Goal: Transaction & Acquisition: Purchase product/service

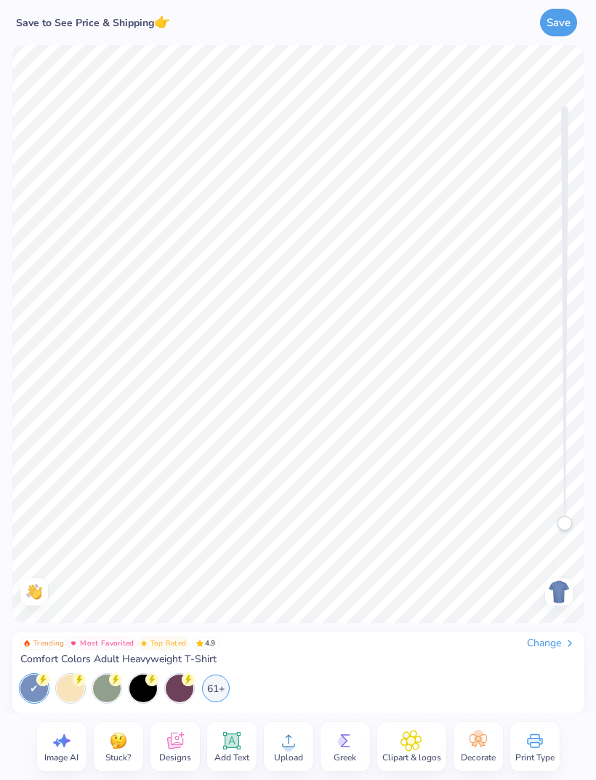
click at [557, 637] on div "Change" at bounding box center [551, 643] width 49 height 13
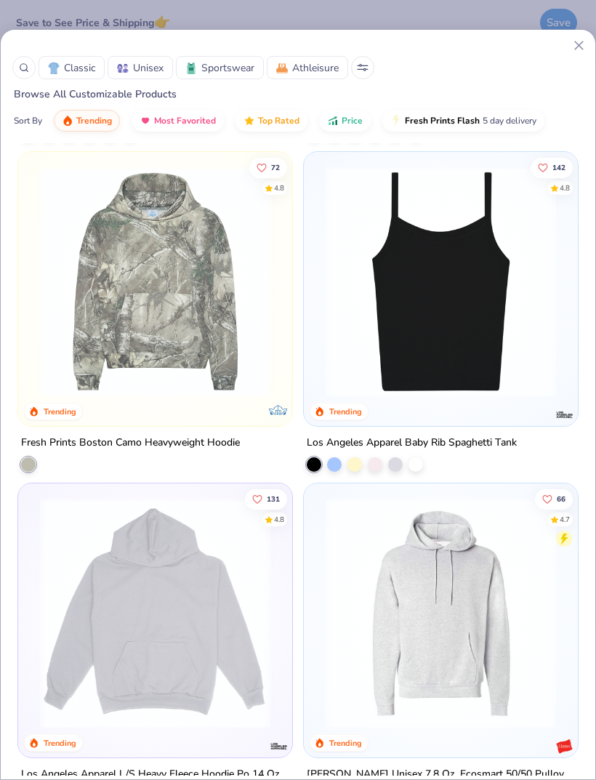
scroll to position [3977, 0]
click at [483, 286] on img at bounding box center [440, 281] width 245 height 230
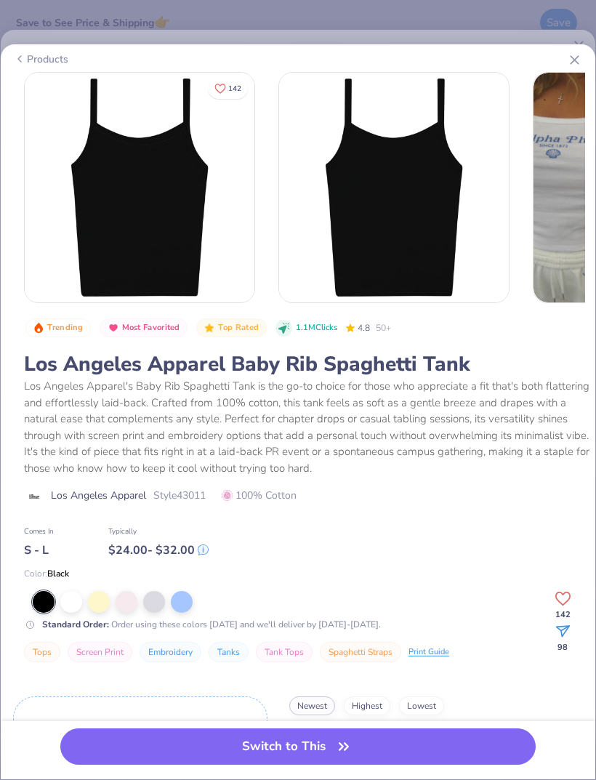
click at [79, 603] on div at bounding box center [71, 602] width 22 height 22
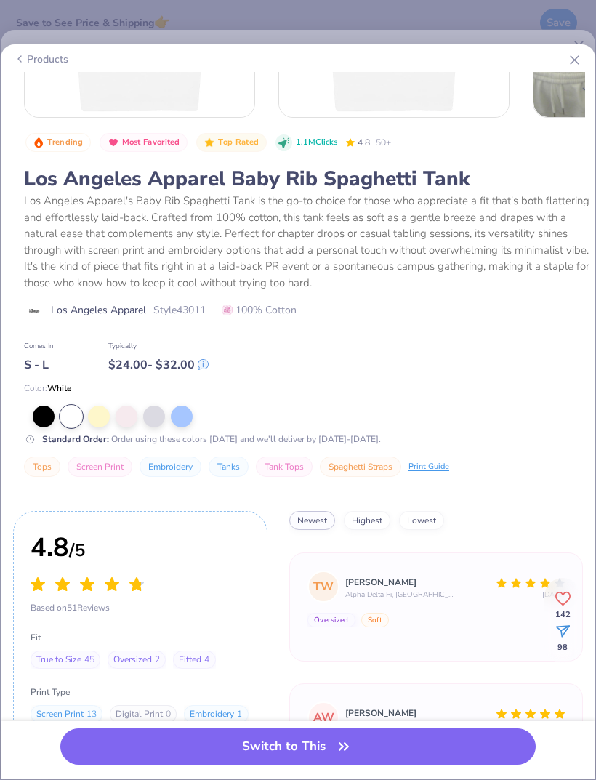
scroll to position [204, 0]
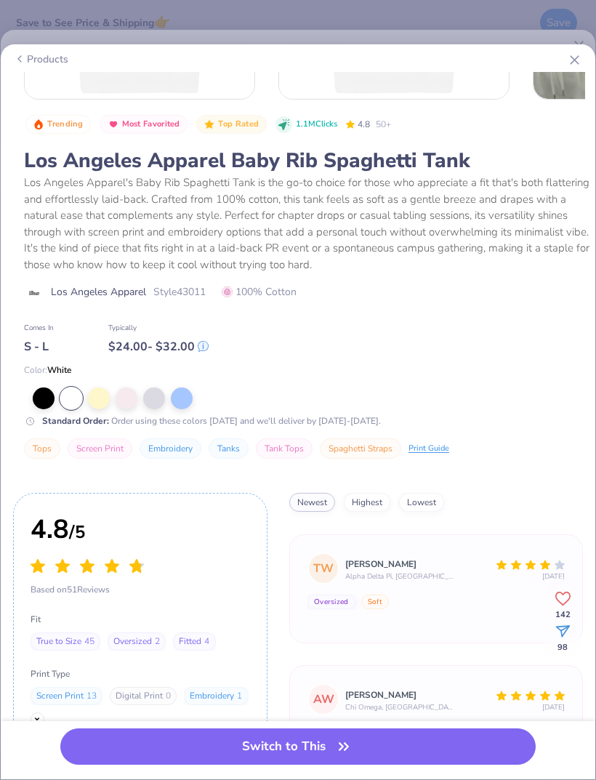
click at [417, 728] on button "Switch to This" at bounding box center [297, 746] width 475 height 36
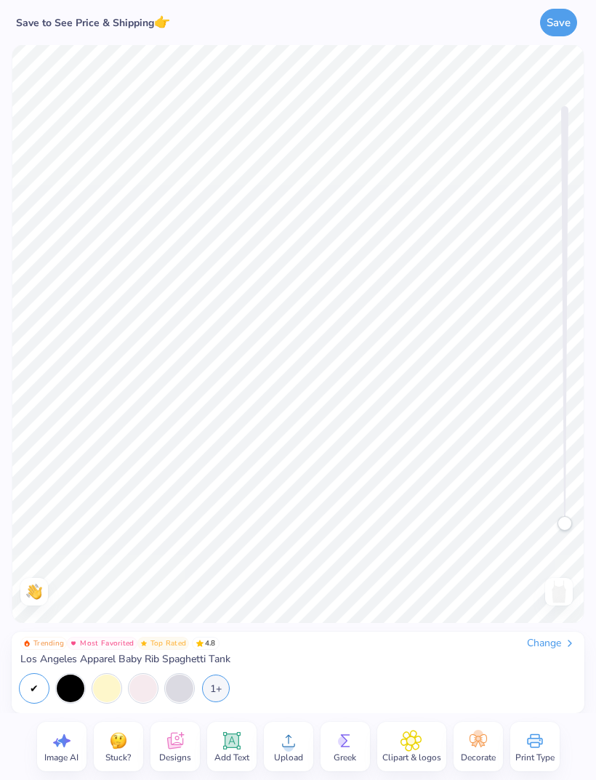
click at [230, 752] on span "Add Text" at bounding box center [231, 758] width 35 height 12
click at [234, 747] on icon at bounding box center [232, 741] width 14 height 14
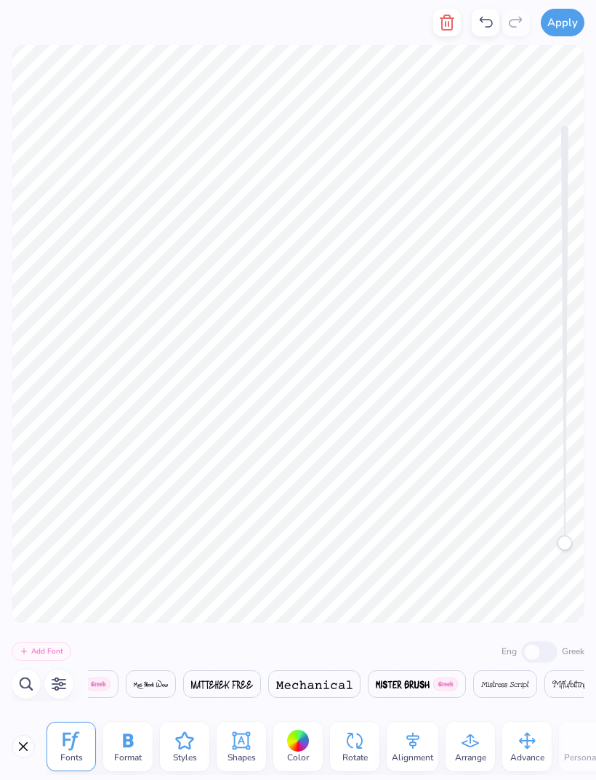
scroll to position [0, 20678]
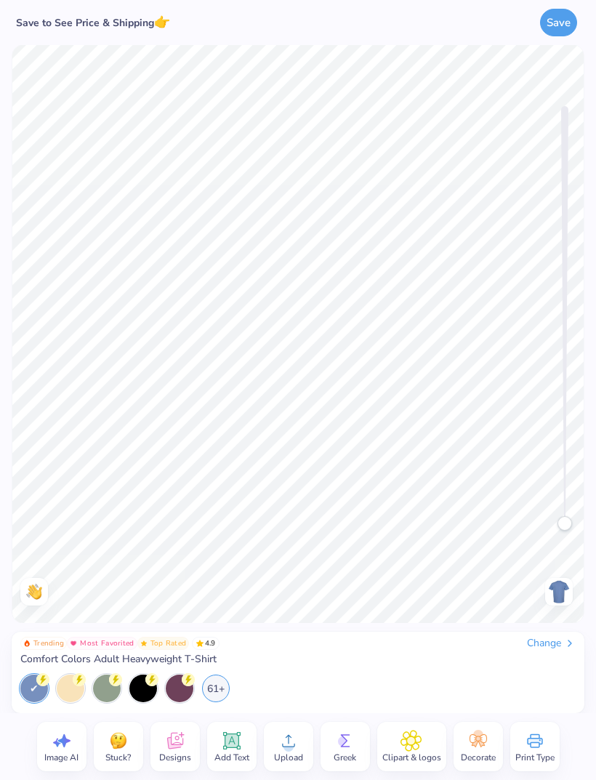
click at [557, 641] on div "Change" at bounding box center [551, 643] width 49 height 13
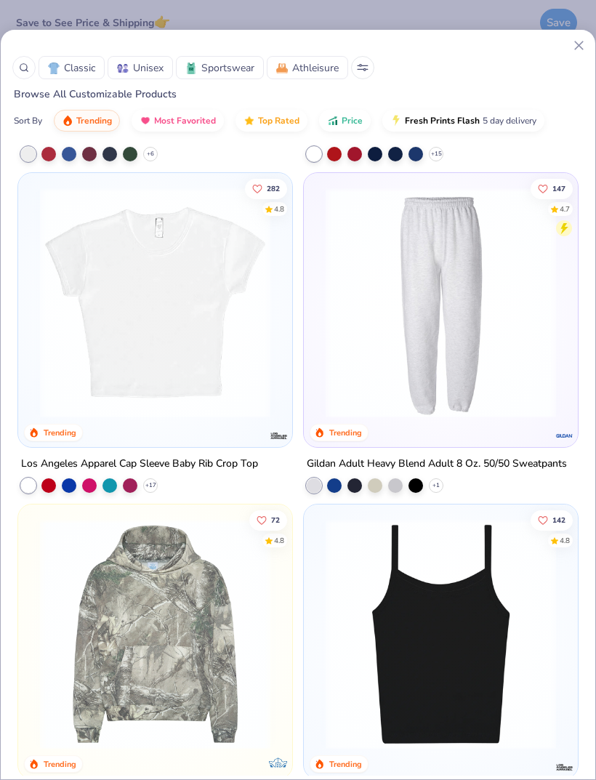
scroll to position [3636, 0]
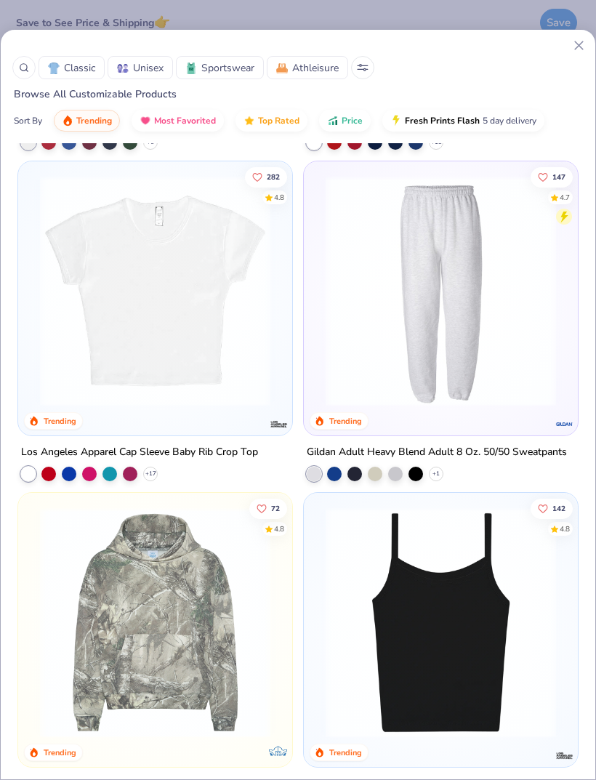
click at [284, 539] on div at bounding box center [154, 619] width 259 height 238
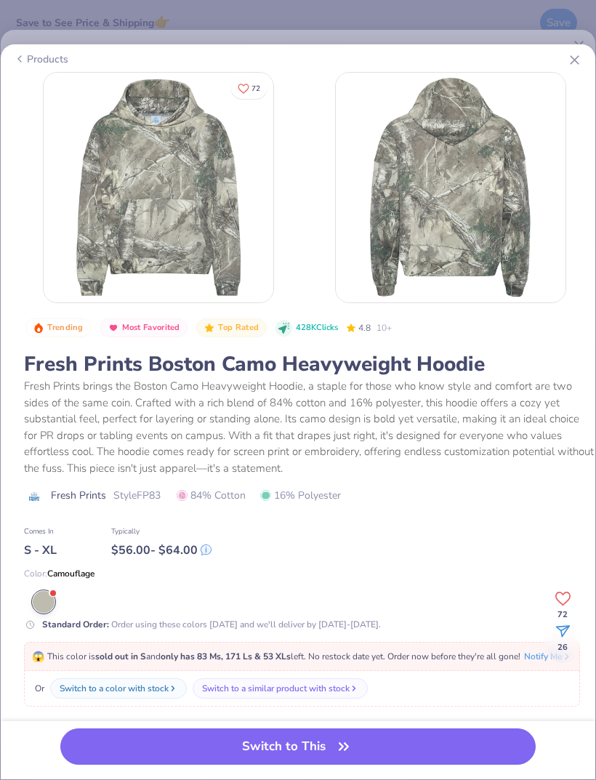
click at [567, 65] on icon at bounding box center [574, 59] width 15 height 15
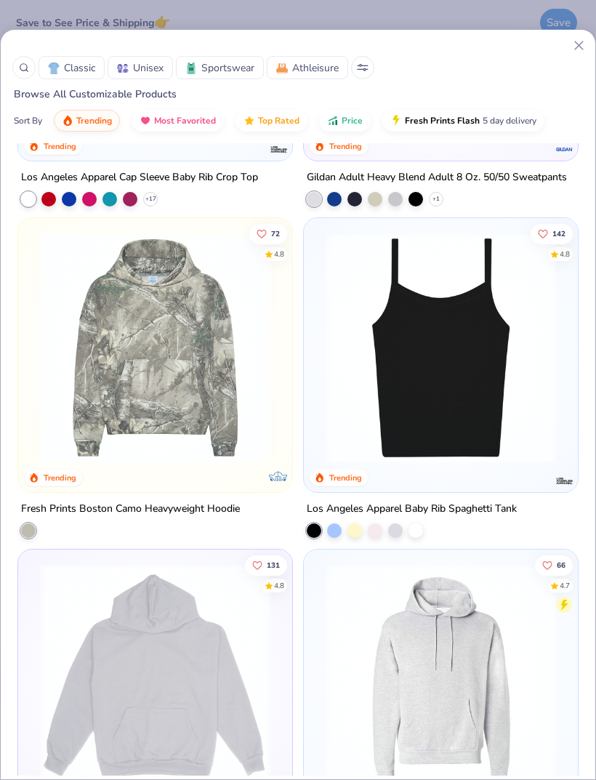
scroll to position [3873, 0]
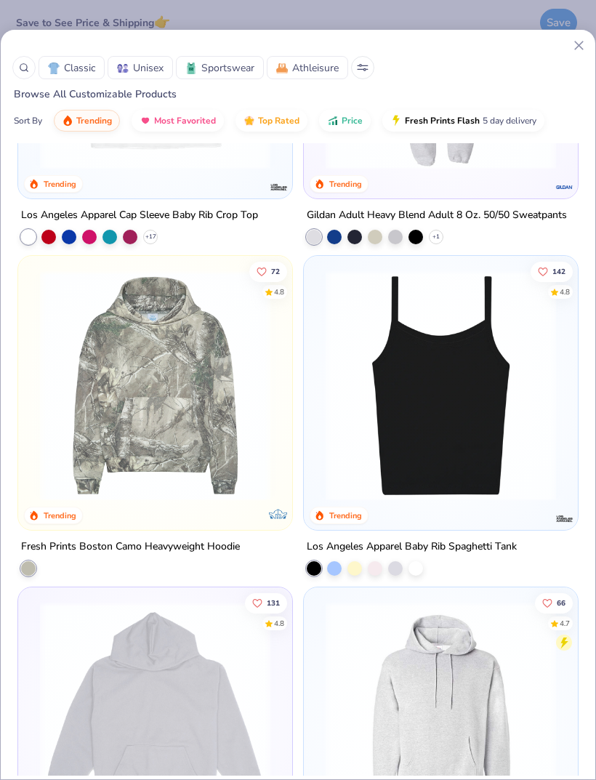
click at [401, 362] on img at bounding box center [440, 385] width 245 height 230
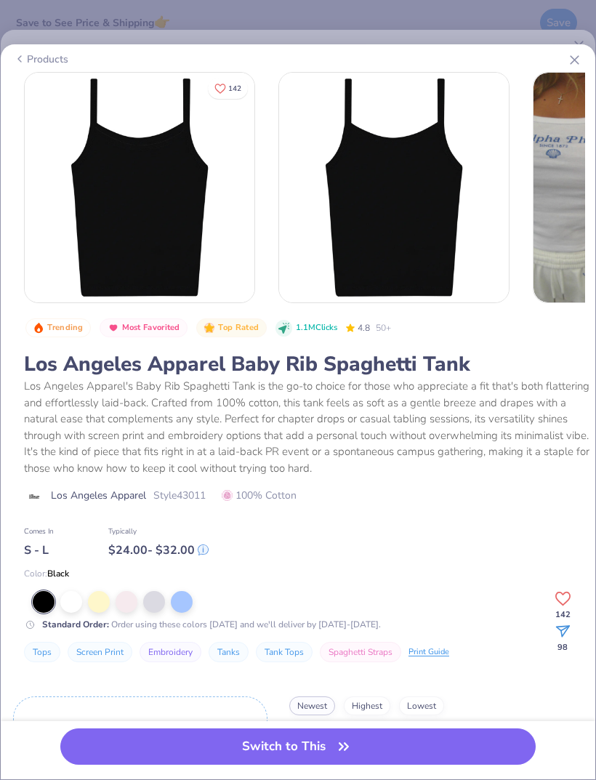
click at [68, 597] on div at bounding box center [71, 602] width 22 height 22
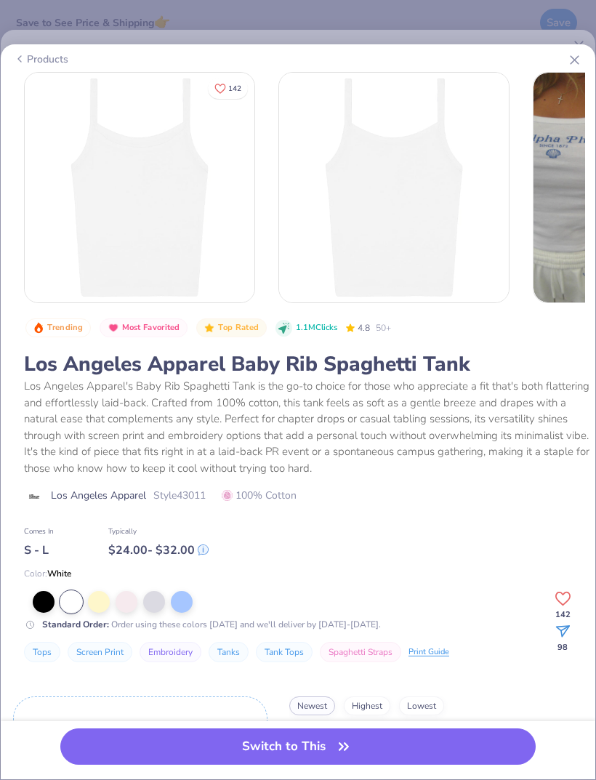
click at [309, 755] on button "Switch to This" at bounding box center [297, 746] width 475 height 36
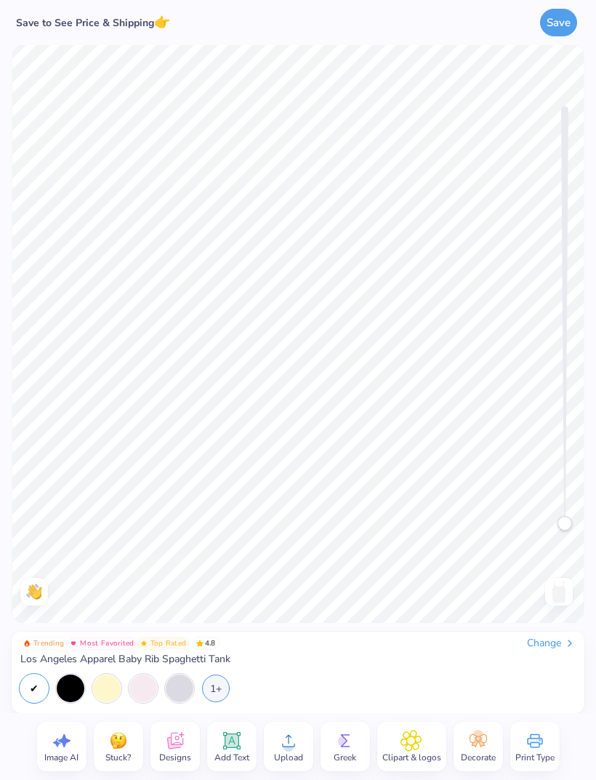
click at [239, 738] on icon at bounding box center [232, 741] width 22 height 22
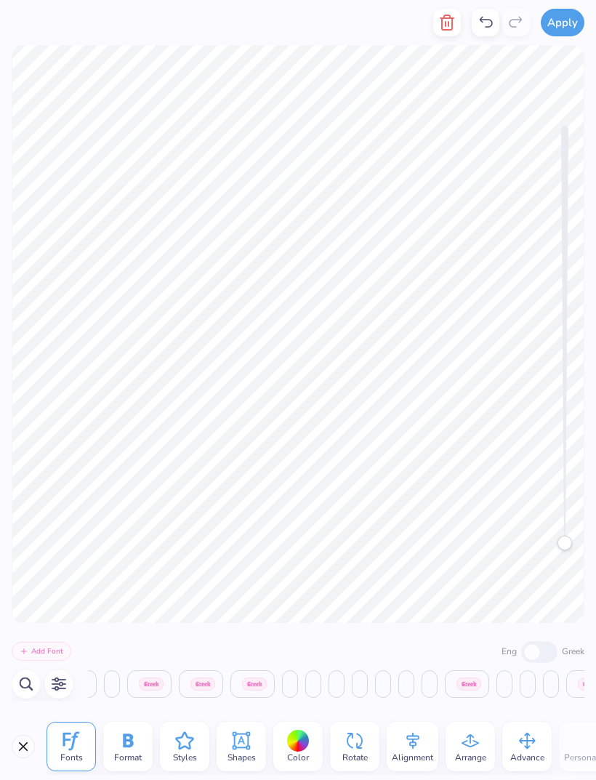
scroll to position [0, 17018]
click at [414, 686] on img at bounding box center [384, 684] width 61 height 9
click at [370, 706] on div "Add Font Eng [DEMOGRAPHIC_DATA] [DEMOGRAPHIC_DATA] [DEMOGRAPHIC_DATA] [DEMOGRAP…" at bounding box center [298, 668] width 596 height 90
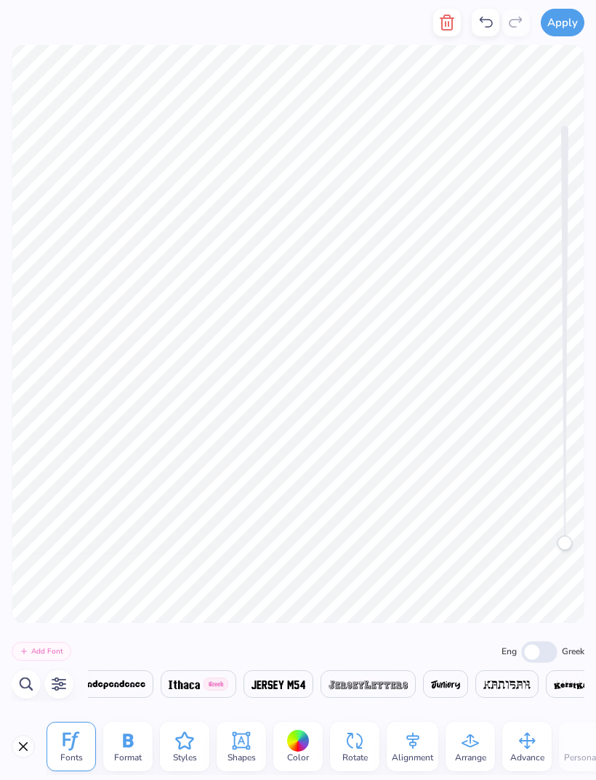
scroll to position [0, 13928]
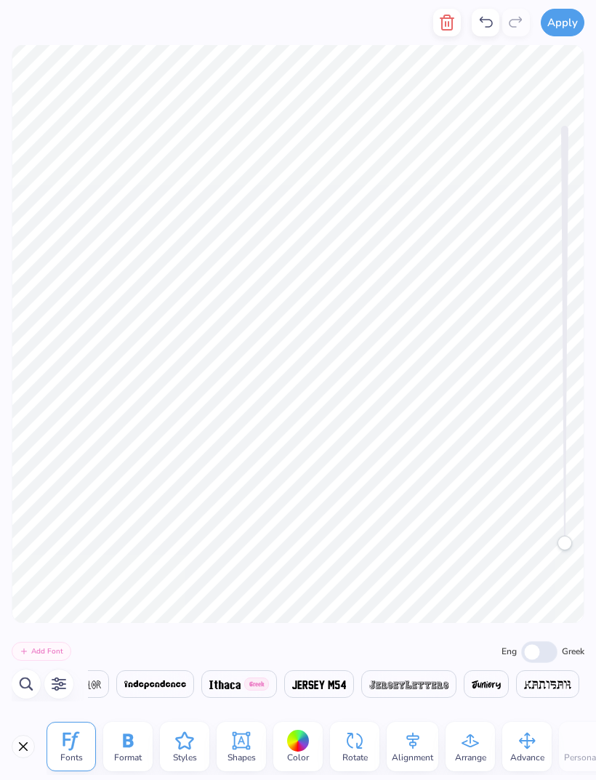
click at [345, 688] on img at bounding box center [318, 684] width 53 height 9
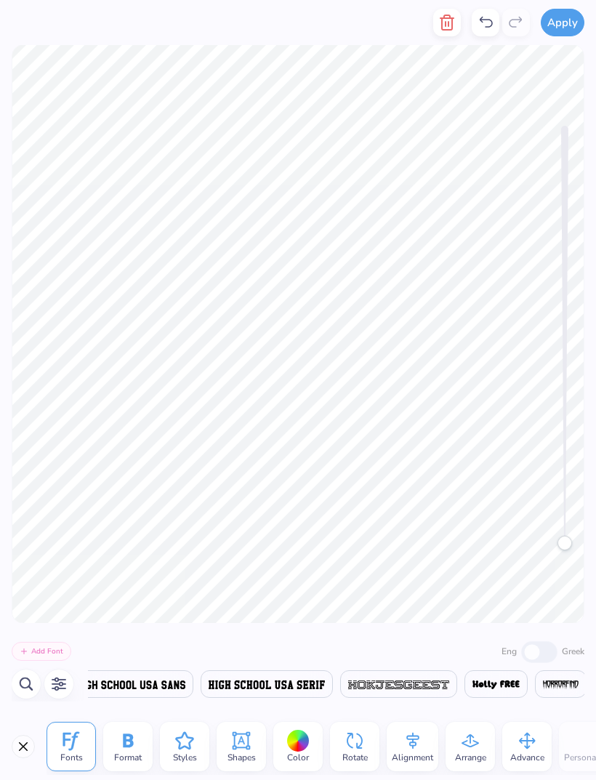
scroll to position [0, 12973]
click at [184, 692] on span at bounding box center [130, 683] width 108 height 17
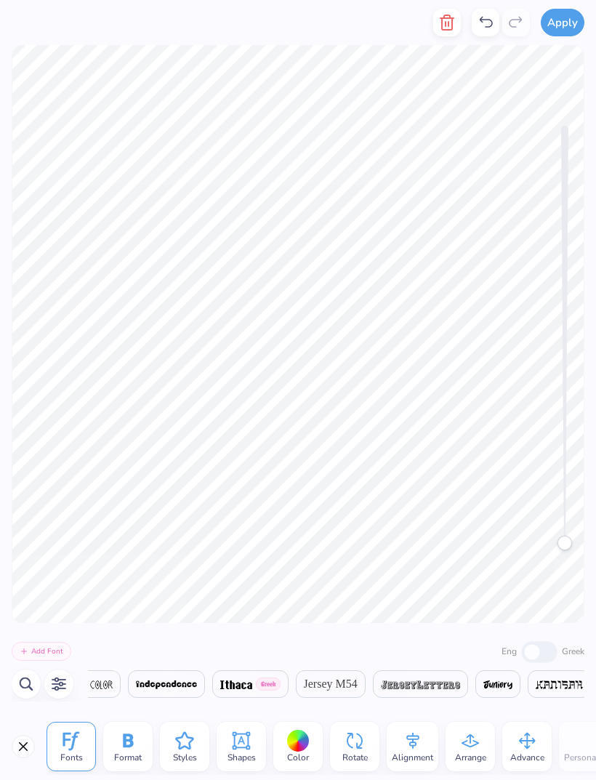
scroll to position [0, 14028]
click at [302, 684] on span "Jersey M54" at bounding box center [329, 683] width 54 height 17
type textarea "Big"
click at [389, 636] on div "Add Font Eng Greek Greek [DEMOGRAPHIC_DATA] [DEMOGRAPHIC_DATA] [DEMOGRAPHIC_DAT…" at bounding box center [298, 668] width 596 height 90
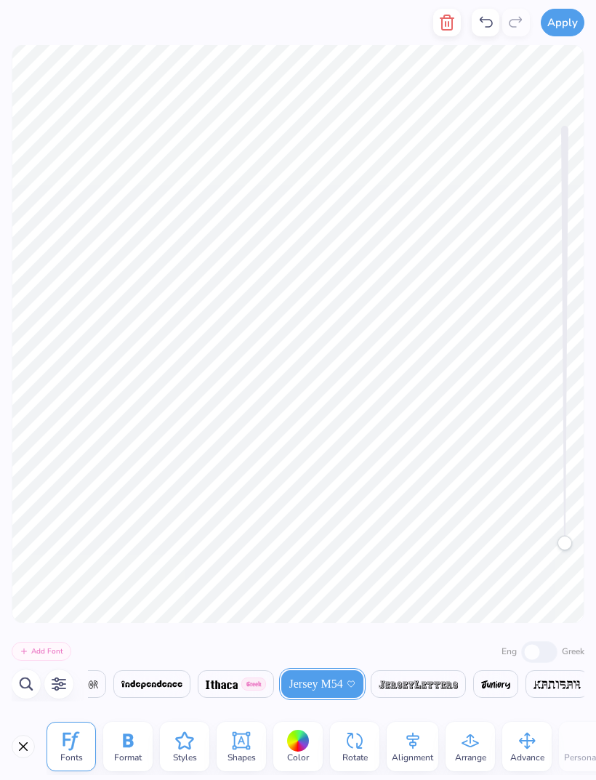
click at [478, 711] on div "Add Font Eng Greek Greek [DEMOGRAPHIC_DATA] [DEMOGRAPHIC_DATA] [DEMOGRAPHIC_DAT…" at bounding box center [298, 668] width 596 height 90
click at [299, 752] on span "Color" at bounding box center [298, 758] width 22 height 12
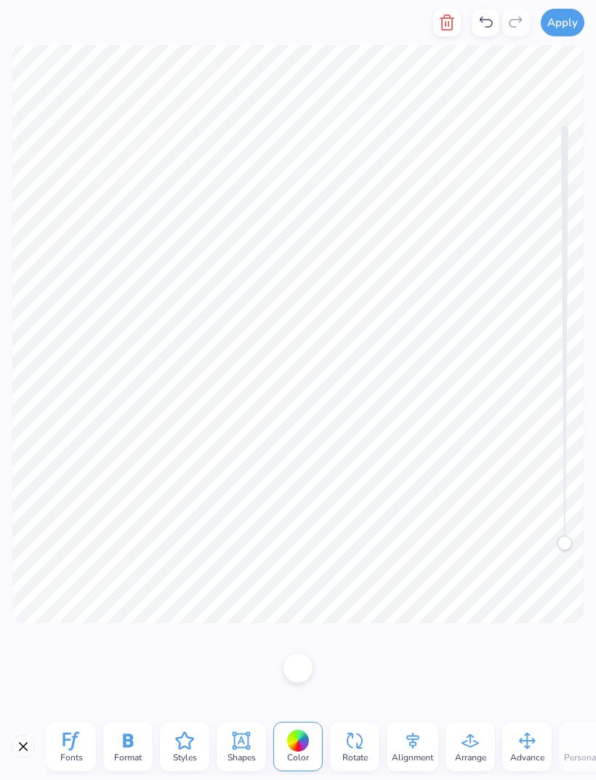
click at [299, 737] on div at bounding box center [298, 741] width 23 height 23
click at [301, 675] on div at bounding box center [297, 667] width 29 height 29
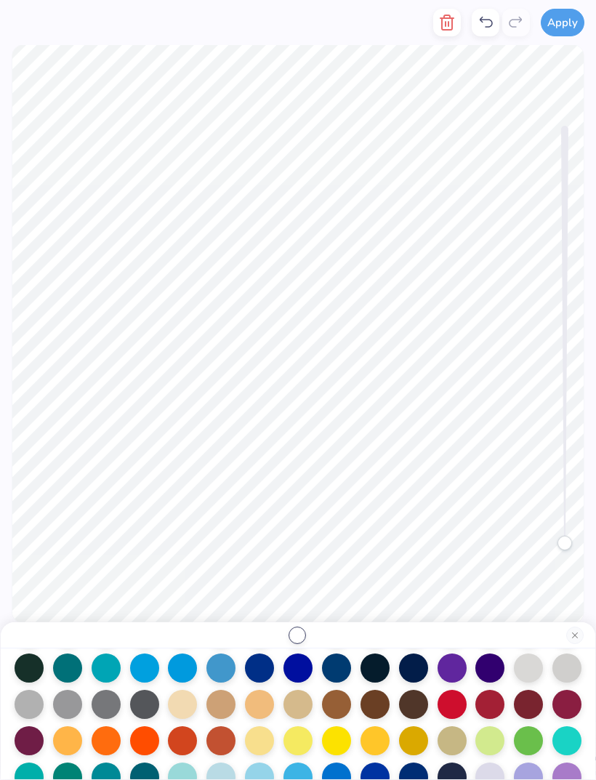
scroll to position [120, 0]
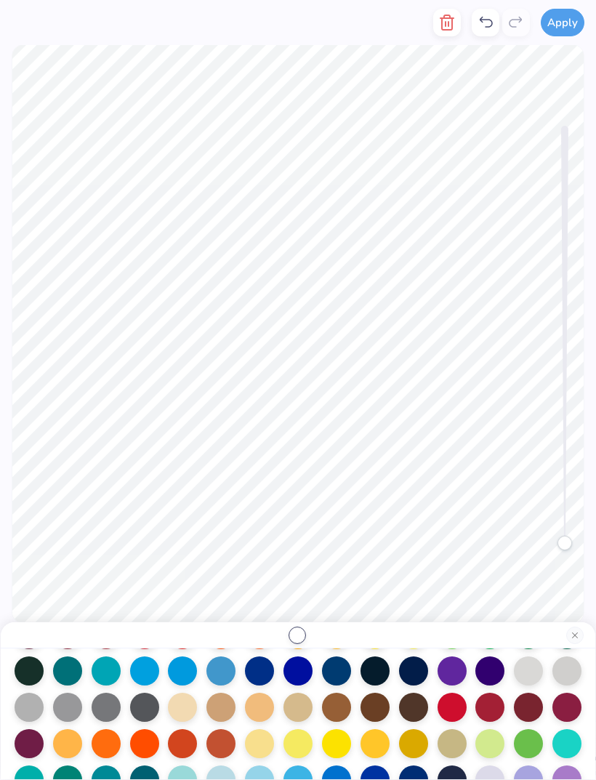
click at [261, 677] on div at bounding box center [259, 670] width 29 height 29
click at [578, 638] on button "Close" at bounding box center [574, 635] width 17 height 17
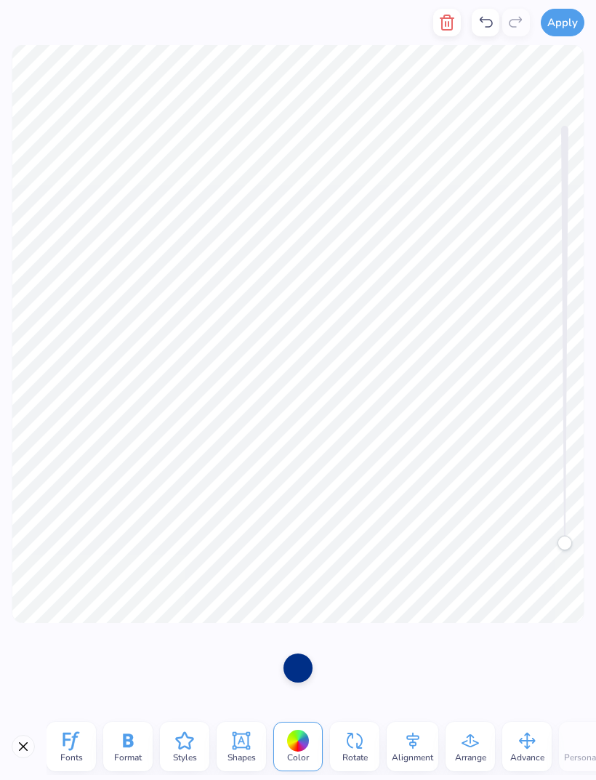
click at [178, 757] on span "Styles" at bounding box center [185, 758] width 24 height 12
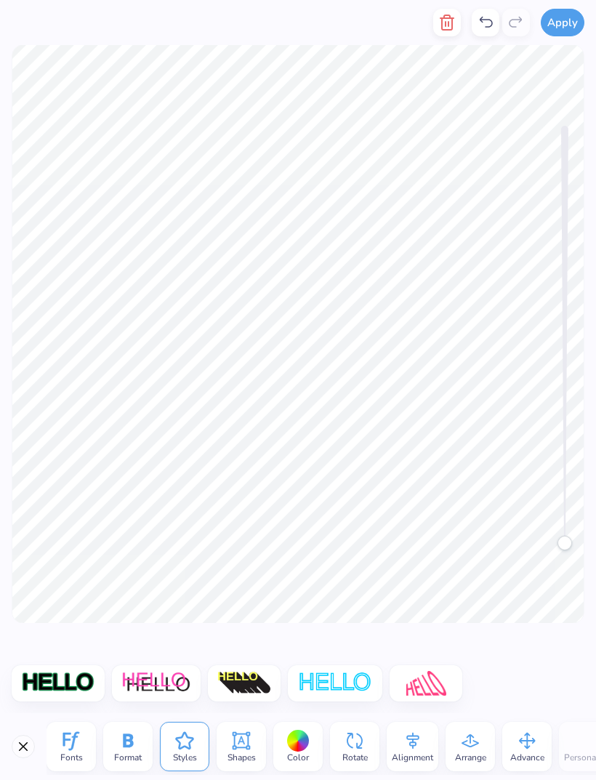
click at [117, 748] on icon at bounding box center [128, 741] width 22 height 22
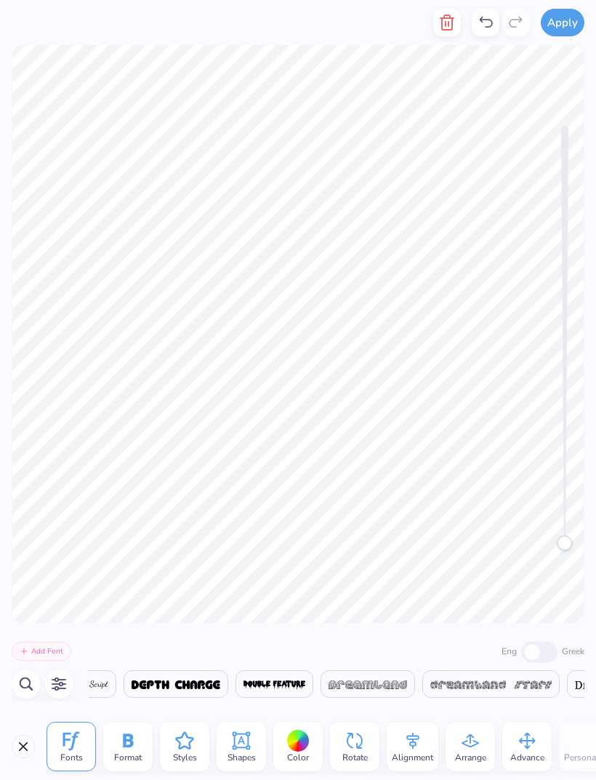
scroll to position [0, 9079]
click at [239, 749] on icon at bounding box center [241, 741] width 22 height 22
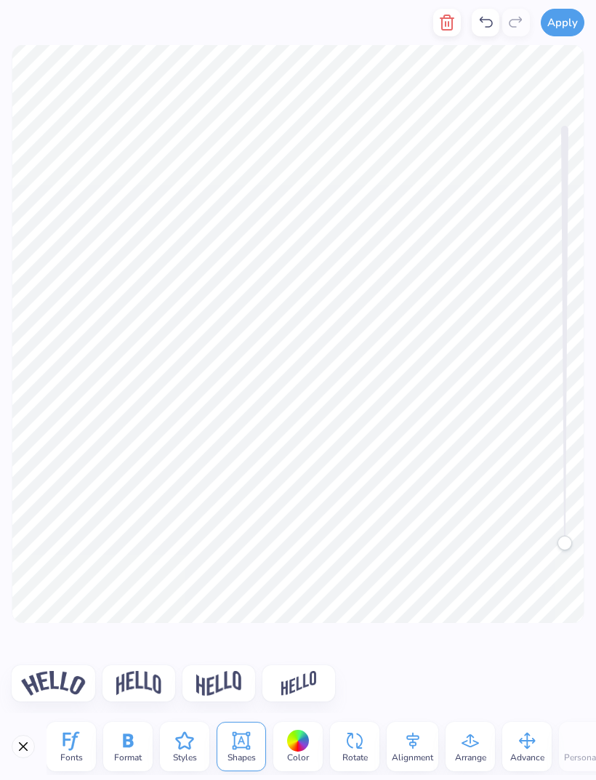
click at [38, 680] on img at bounding box center [53, 683] width 65 height 25
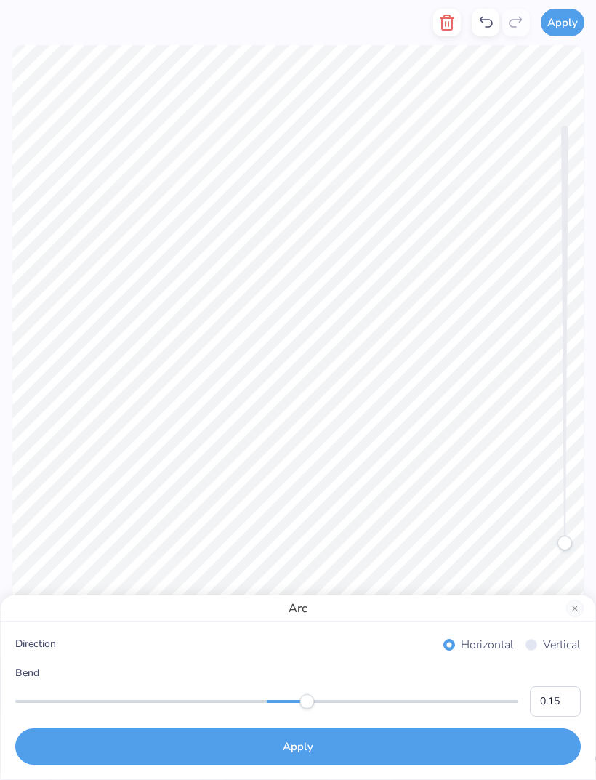
type input "0.16"
type input "-0.02"
type input "-0.52"
type input "-0.01"
click at [571, 613] on button "Close" at bounding box center [574, 608] width 17 height 17
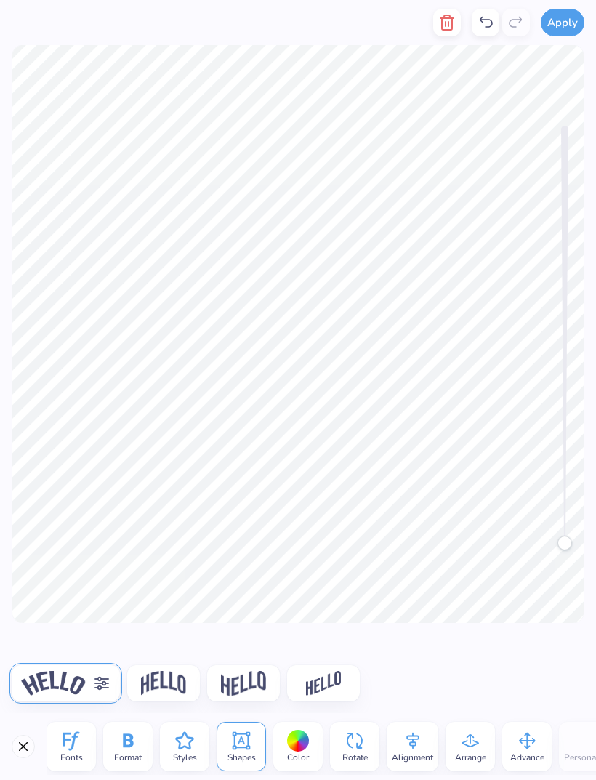
click at [183, 748] on icon at bounding box center [184, 740] width 18 height 17
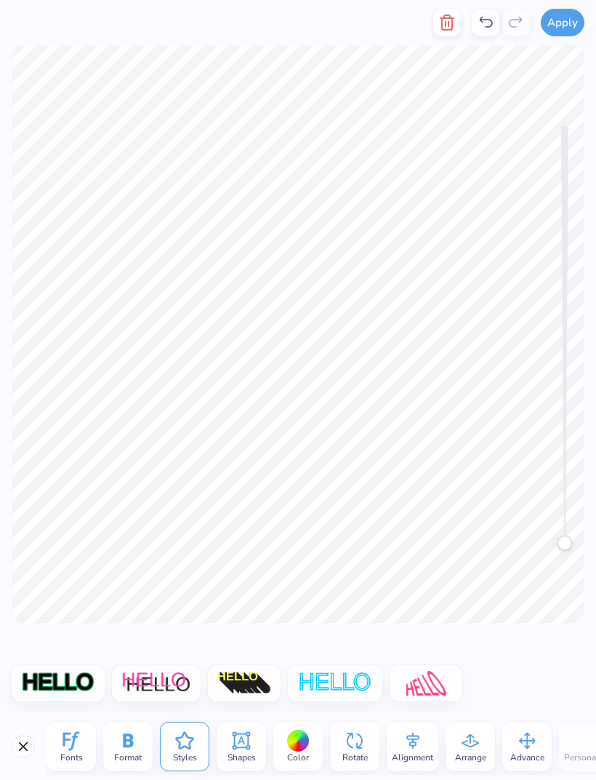
click at [89, 744] on div "Fonts" at bounding box center [71, 746] width 49 height 49
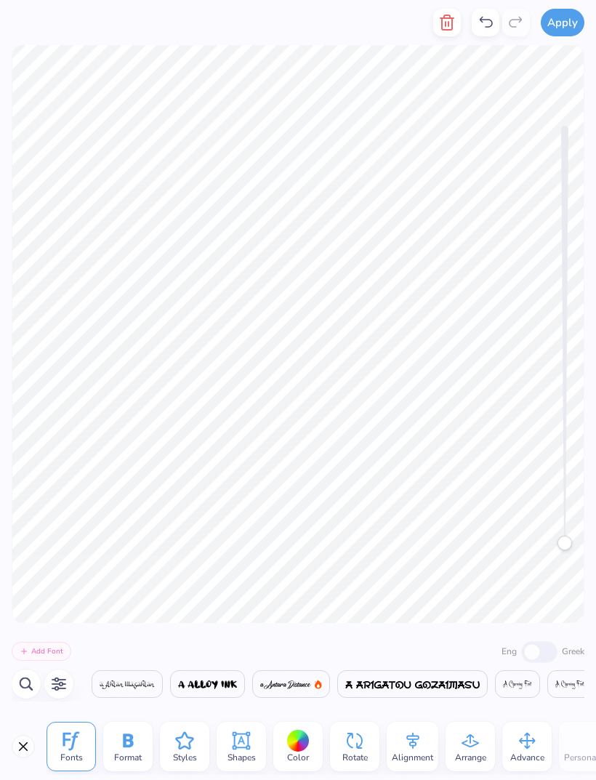
click at [89, 744] on div "Fonts" at bounding box center [71, 746] width 49 height 49
click at [185, 748] on icon at bounding box center [185, 741] width 22 height 22
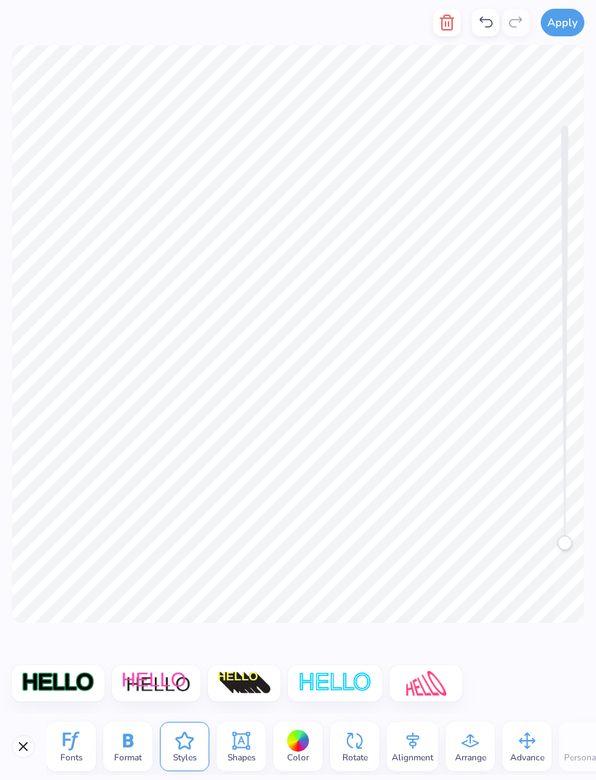
click at [139, 749] on div "Format" at bounding box center [127, 746] width 49 height 49
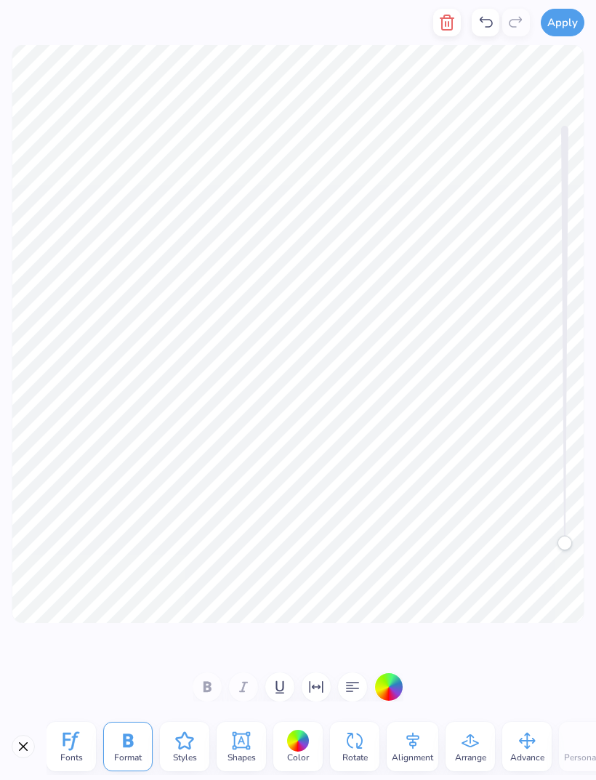
click at [25, 737] on button "Close" at bounding box center [23, 746] width 23 height 23
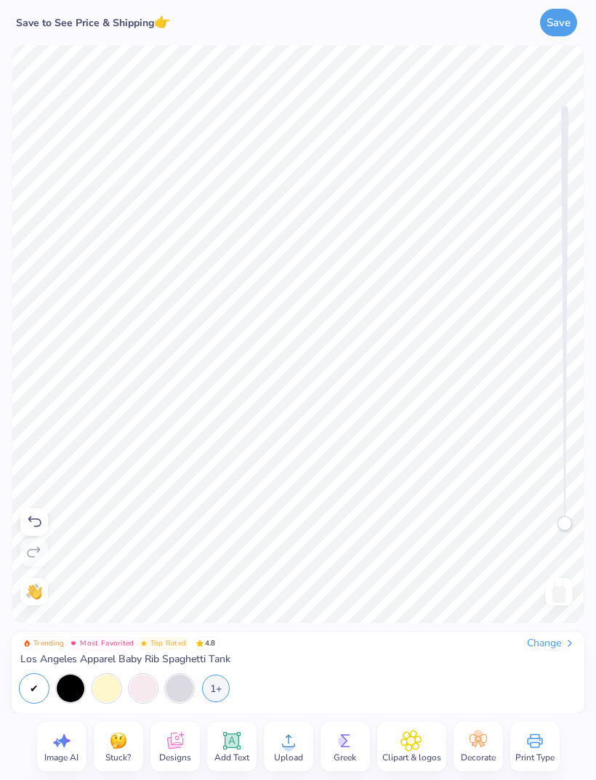
click at [345, 750] on icon at bounding box center [345, 741] width 22 height 22
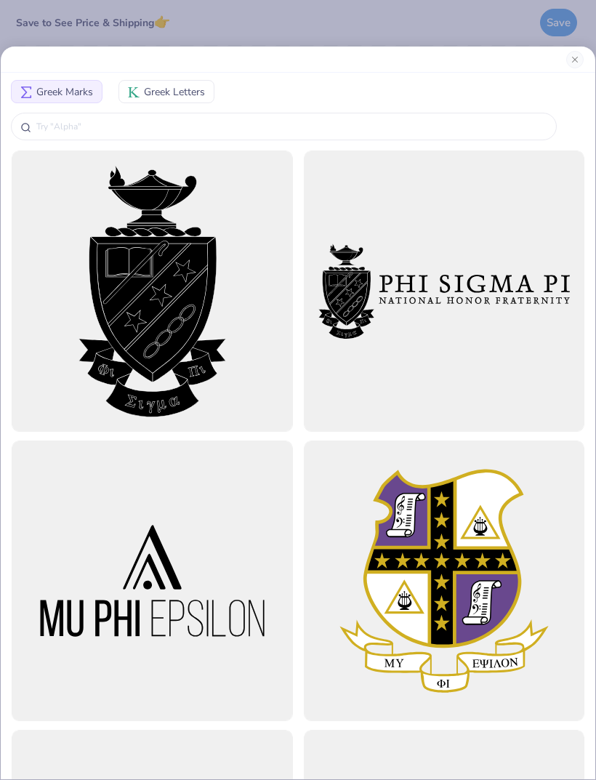
click at [178, 85] on span "Greek Letters" at bounding box center [174, 91] width 61 height 15
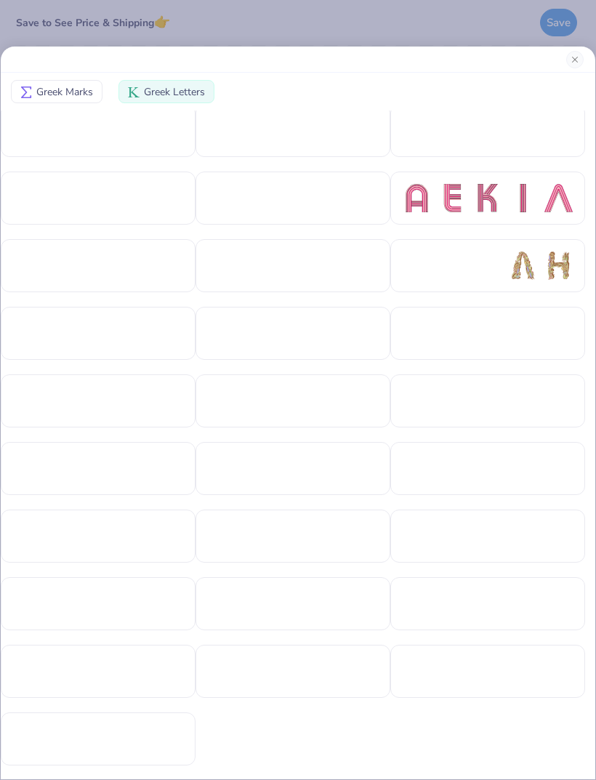
scroll to position [345, 0]
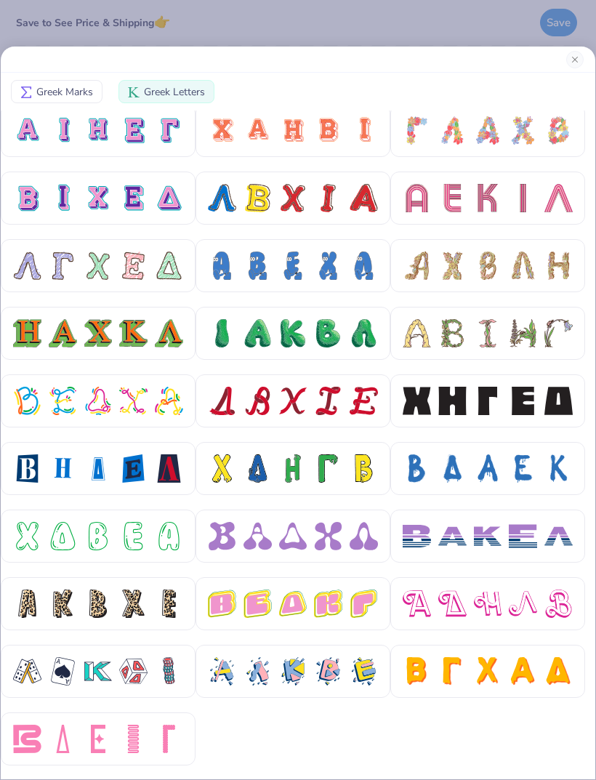
click at [44, 94] on span "Greek Marks" at bounding box center [64, 91] width 57 height 15
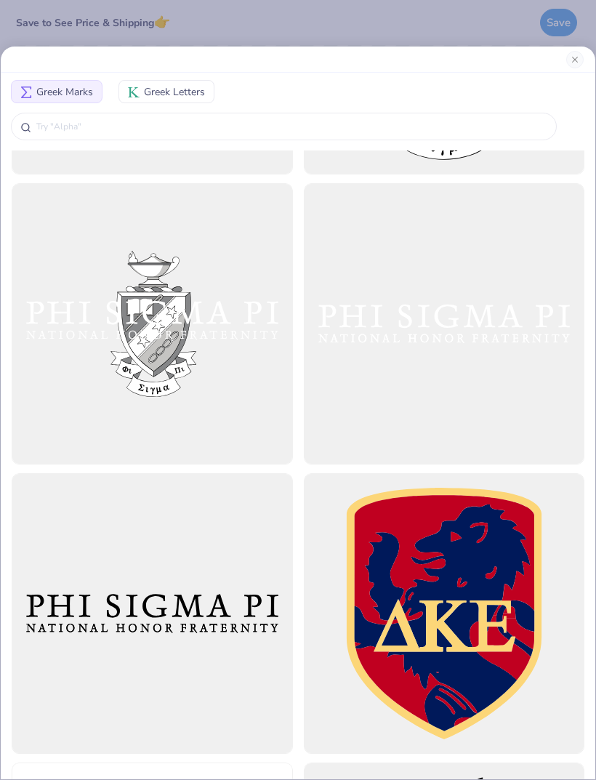
scroll to position [1977, 0]
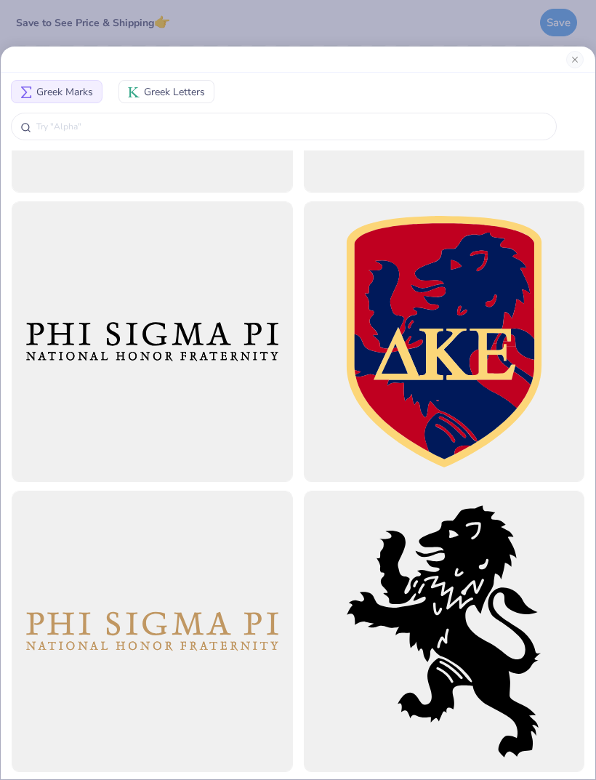
click at [133, 132] on input "text" at bounding box center [291, 126] width 512 height 15
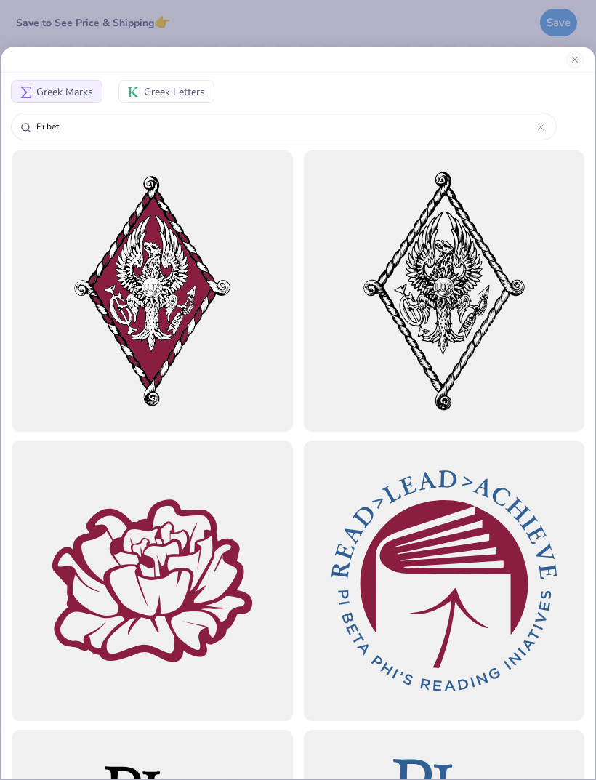
type input "Pi beta"
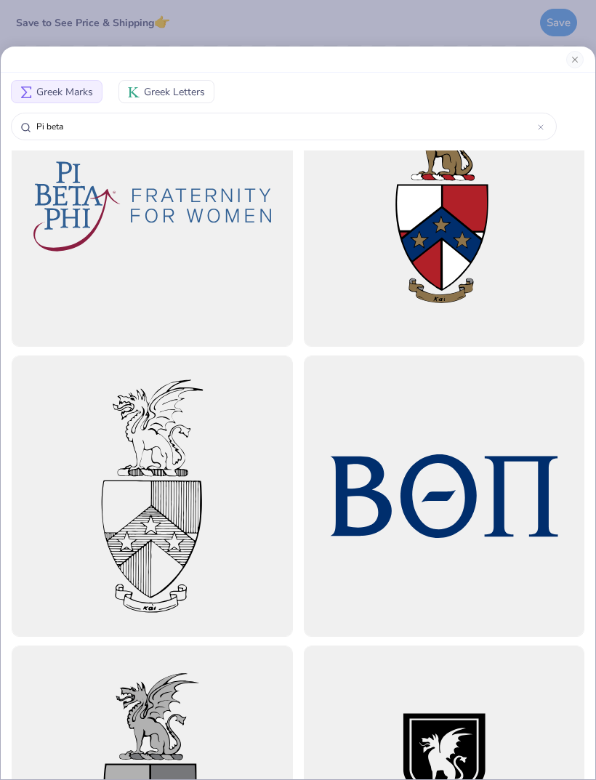
scroll to position [1504, 0]
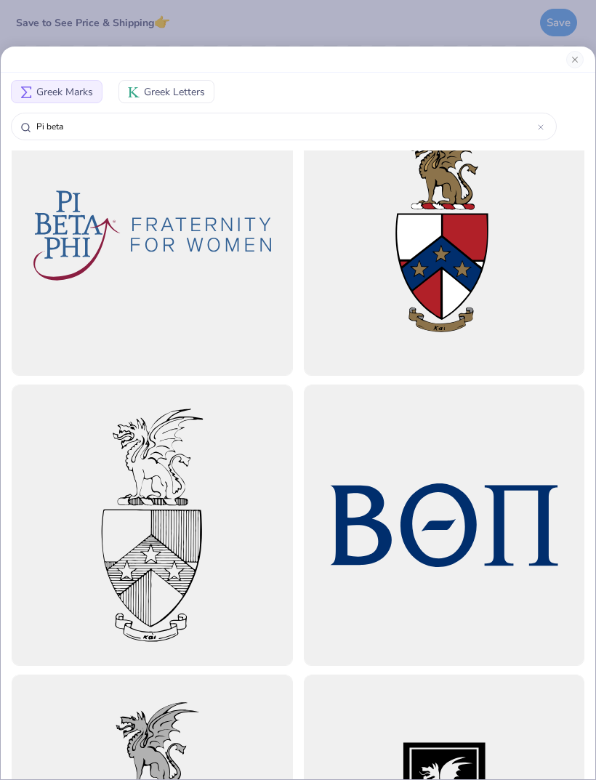
click at [568, 63] on button "Close" at bounding box center [574, 59] width 17 height 17
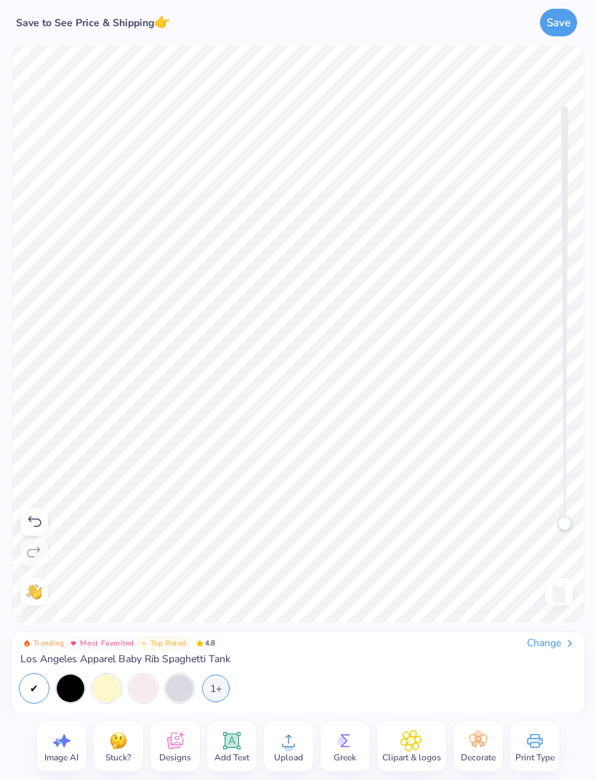
click at [172, 747] on icon at bounding box center [174, 743] width 14 height 12
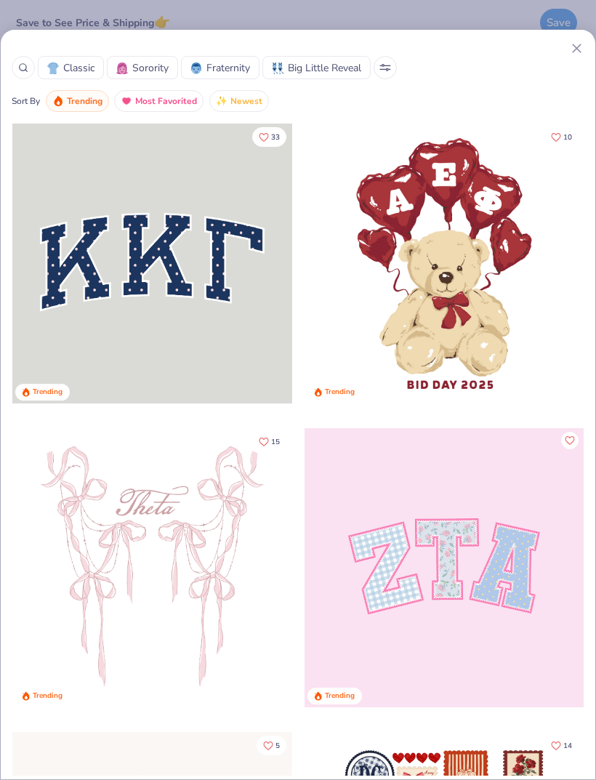
click at [148, 68] on span "Sorority" at bounding box center [150, 67] width 36 height 15
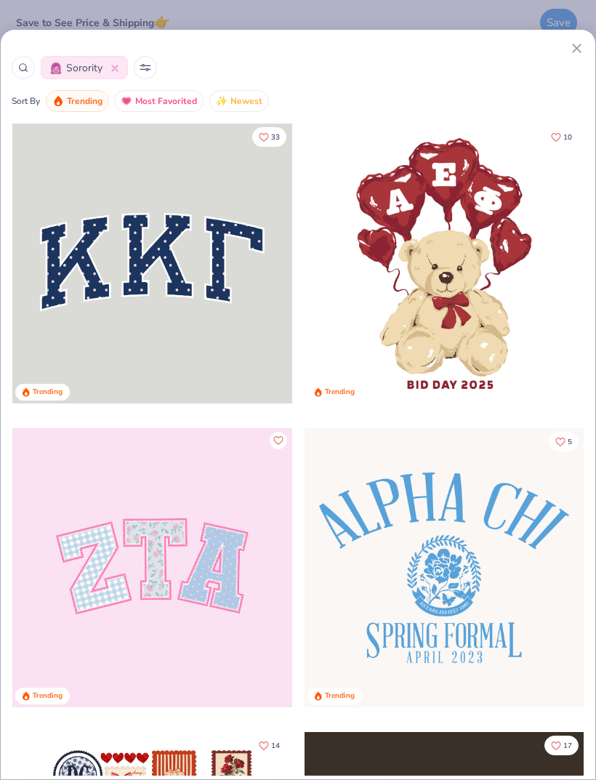
scroll to position [-1, 0]
click at [570, 55] on icon at bounding box center [576, 48] width 15 height 15
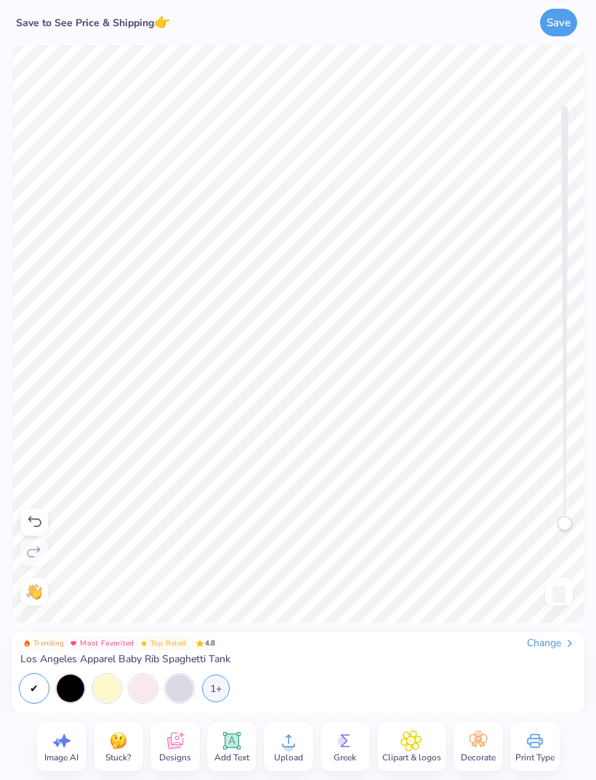
click at [415, 752] on span "Clipart & logos" at bounding box center [411, 758] width 59 height 12
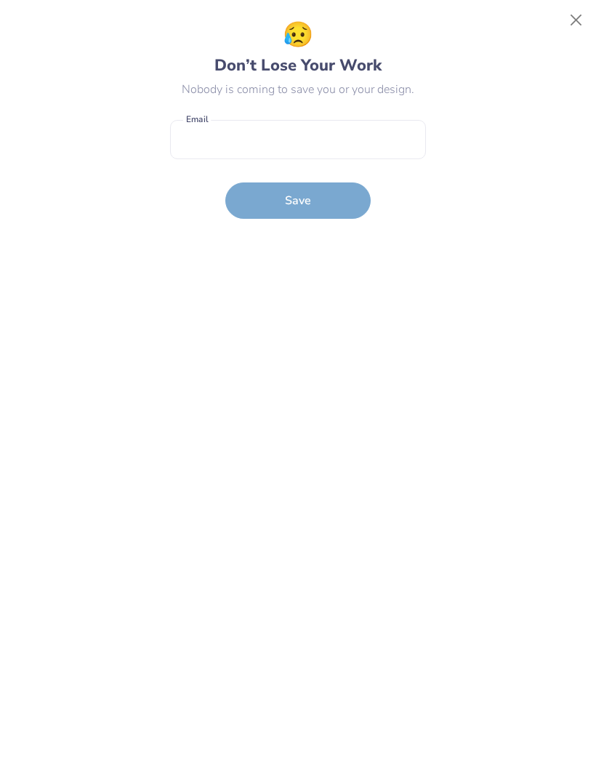
click at [583, 23] on button "Close" at bounding box center [577, 21] width 28 height 28
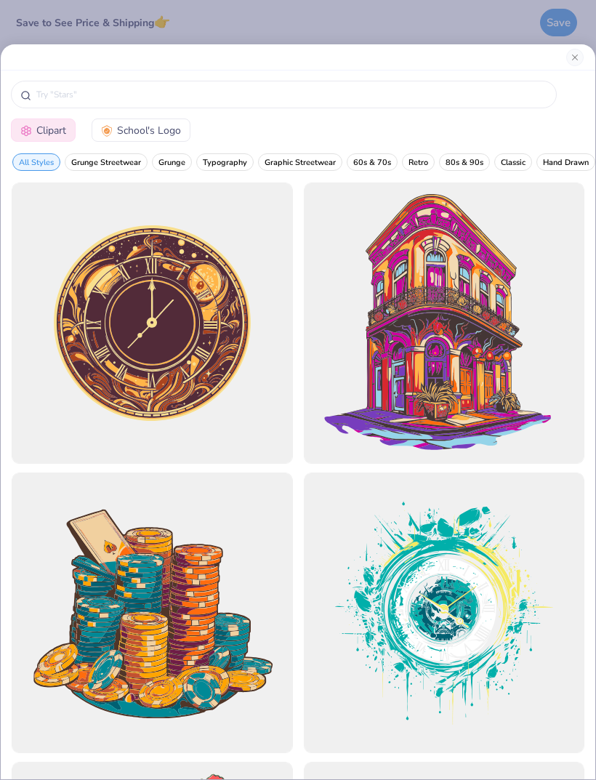
click at [575, 55] on button "Close" at bounding box center [574, 57] width 17 height 17
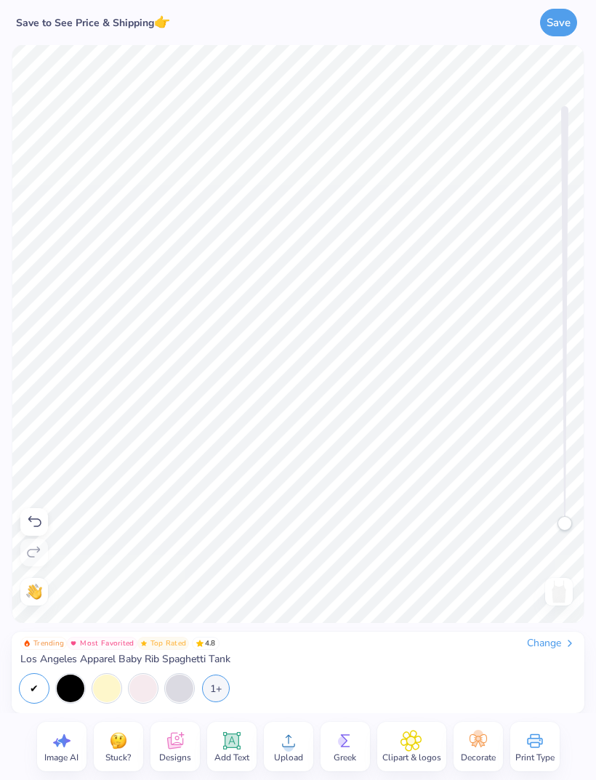
click at [484, 747] on icon at bounding box center [478, 741] width 22 height 22
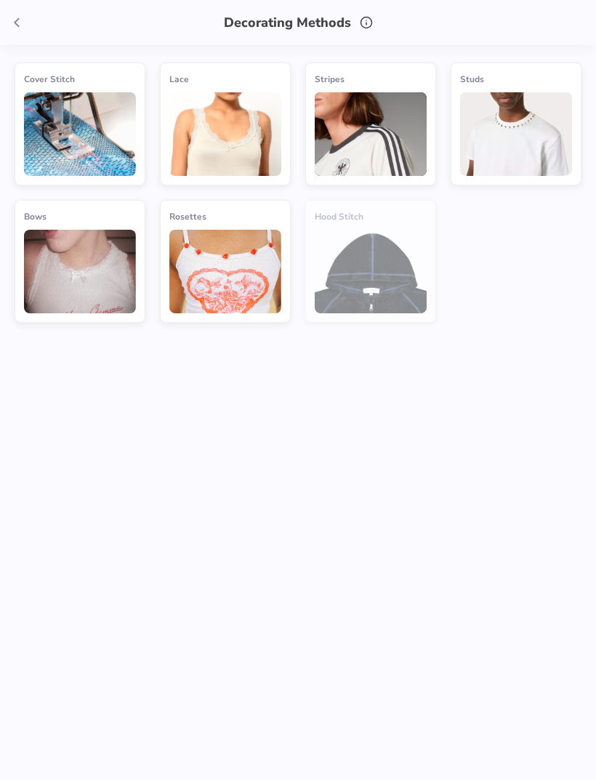
click at [15, 23] on polyline at bounding box center [17, 23] width 4 height 8
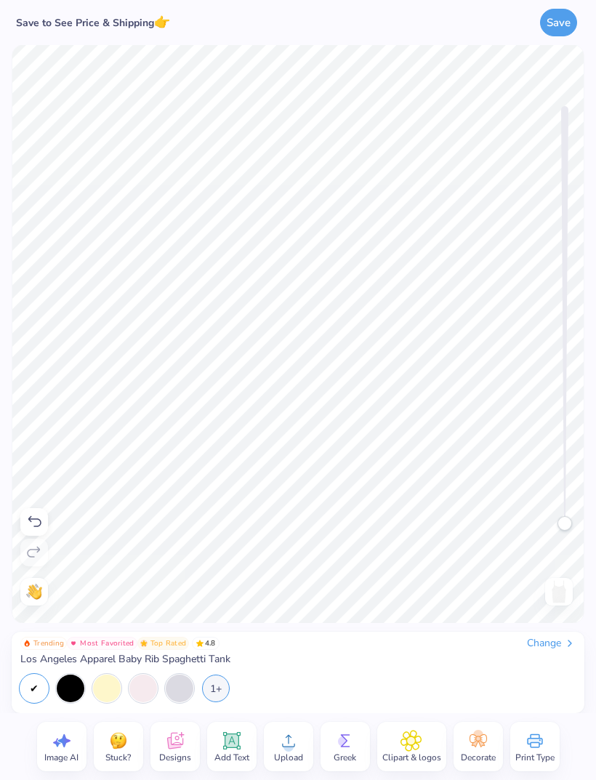
click at [472, 748] on icon at bounding box center [478, 741] width 22 height 22
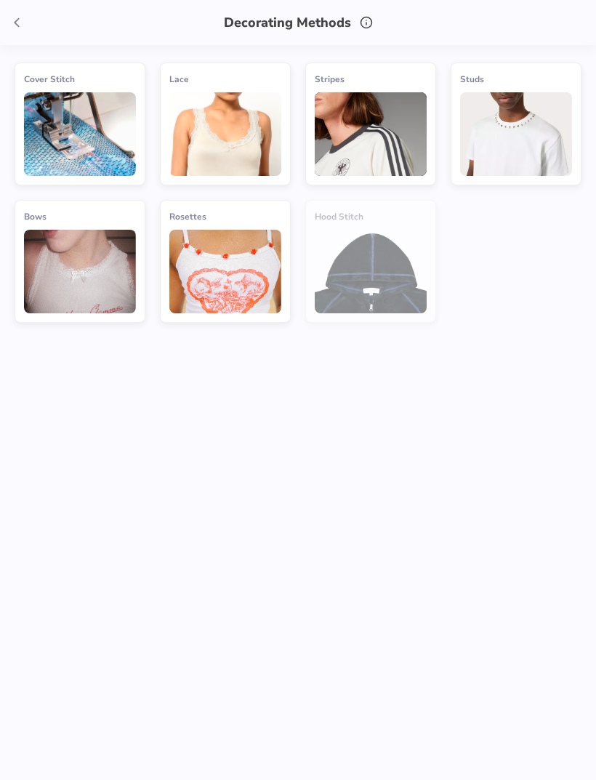
click at [232, 138] on img at bounding box center [225, 134] width 112 height 84
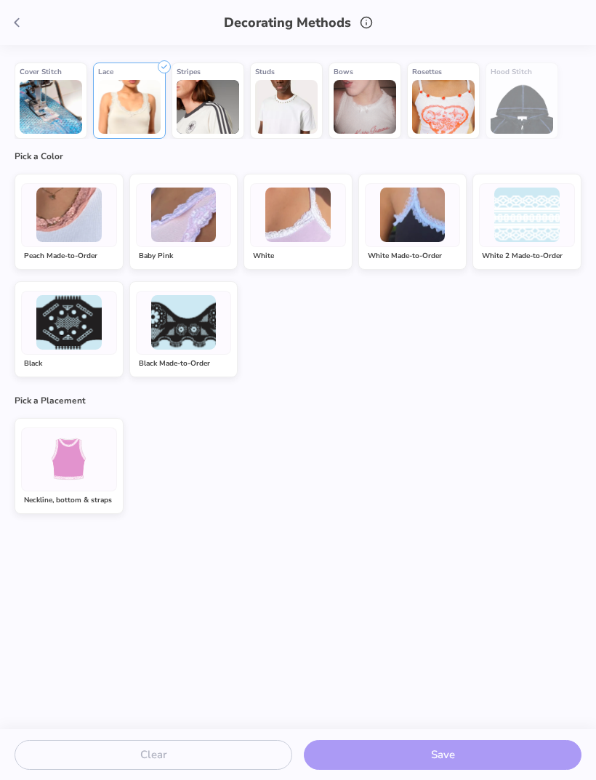
click at [310, 238] on img at bounding box center [297, 215] width 65 height 55
click at [452, 754] on div "Clear Save" at bounding box center [298, 755] width 596 height 52
click at [444, 765] on div "Clear Save" at bounding box center [298, 755] width 596 height 52
click at [440, 754] on div "Clear Save" at bounding box center [298, 755] width 596 height 52
click at [225, 126] on img at bounding box center [208, 107] width 63 height 54
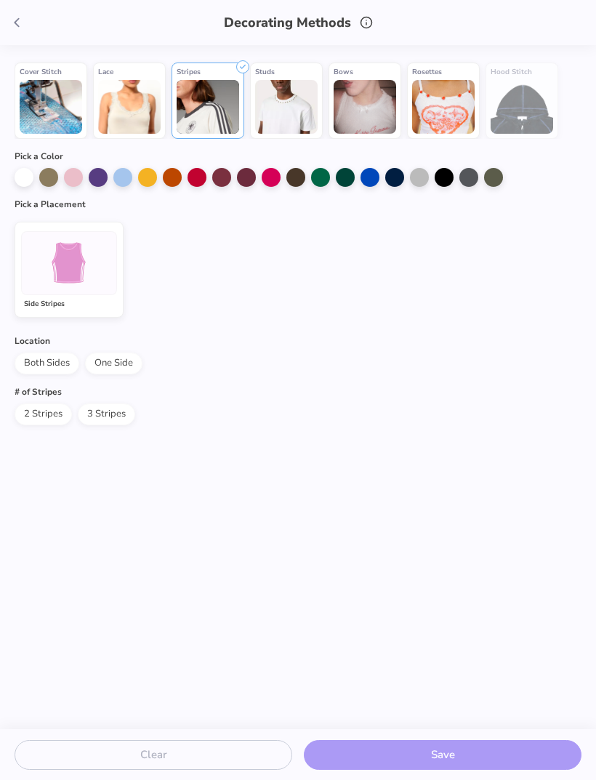
click at [84, 290] on div at bounding box center [69, 263] width 96 height 64
click at [393, 186] on div at bounding box center [394, 177] width 19 height 19
click at [400, 174] on div at bounding box center [394, 177] width 19 height 19
click at [395, 177] on div at bounding box center [394, 177] width 19 height 19
click at [89, 379] on div "Cover Stitch Hood Stitch Lace Stripes Studs Bows Rosettes Pick a Color Pick a P…" at bounding box center [298, 387] width 596 height 684
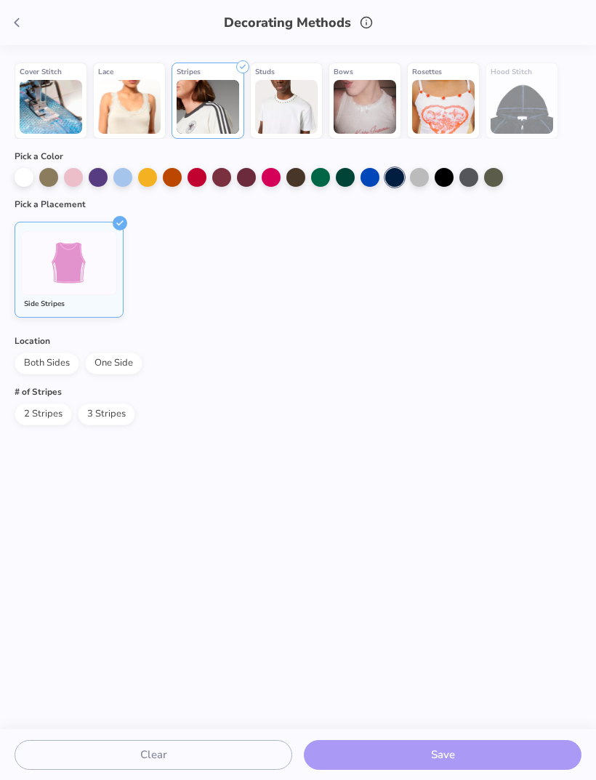
click at [57, 363] on span "Both Sides" at bounding box center [47, 364] width 65 height 22
click at [46, 414] on span "2 Stripes" at bounding box center [43, 414] width 57 height 22
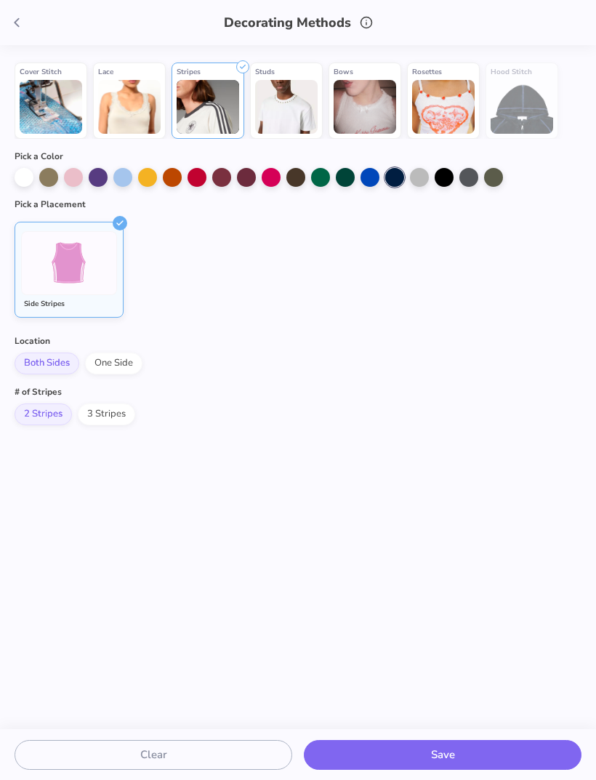
click at [417, 752] on button "Save" at bounding box center [443, 755] width 278 height 30
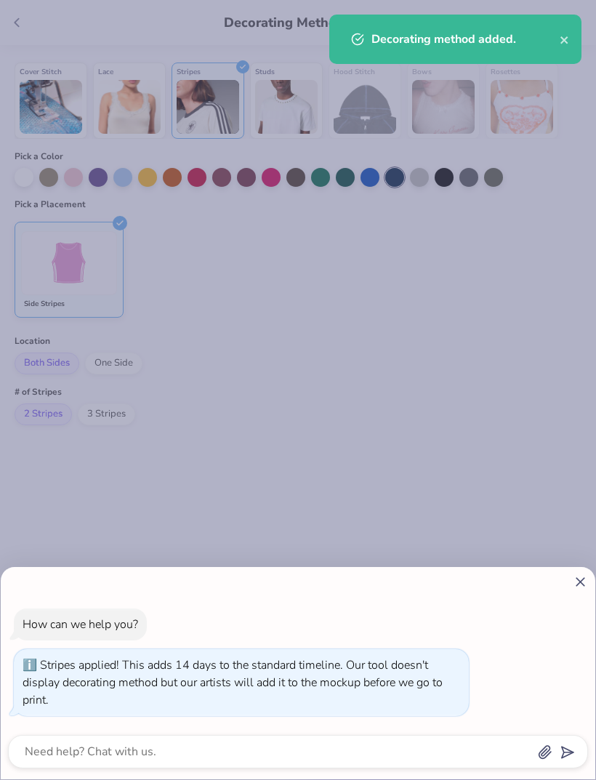
click at [536, 389] on div "How can we help you? Stripes applied! This adds 14 days to the standard timelin…" at bounding box center [298, 390] width 596 height 780
type textarea "x"
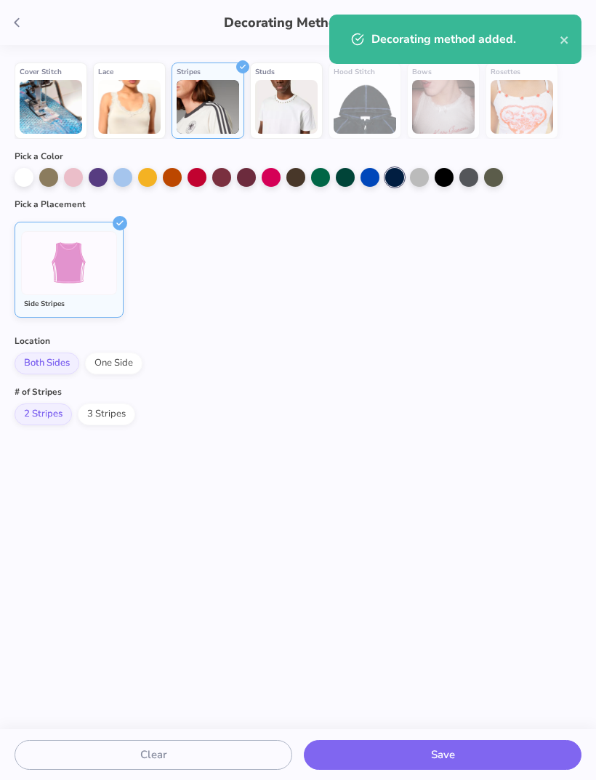
click at [561, 44] on icon "close" at bounding box center [565, 40] width 10 height 12
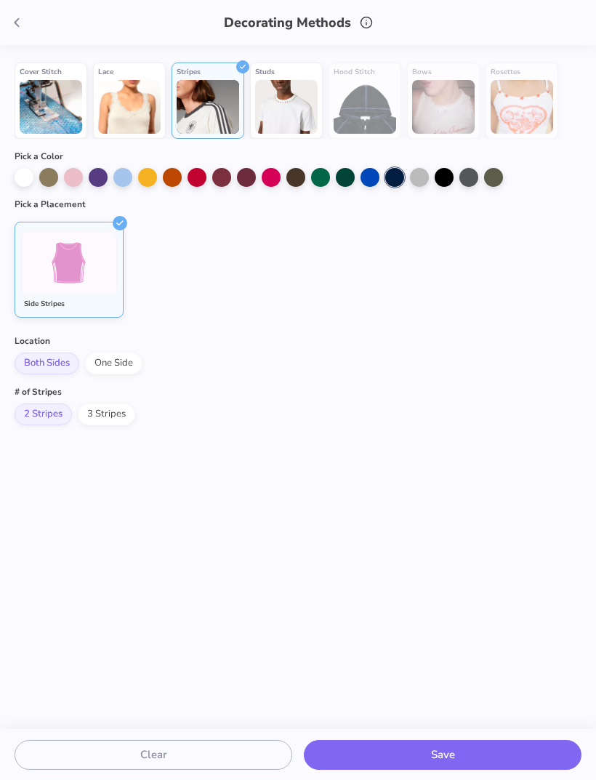
click at [2, 9] on div "Decorating Methods" at bounding box center [298, 22] width 596 height 45
click at [12, 39] on div "Decorating Methods" at bounding box center [298, 22] width 596 height 45
click at [11, 39] on div "Decorating Methods" at bounding box center [298, 22] width 596 height 45
click at [20, 25] on icon at bounding box center [17, 23] width 16 height 16
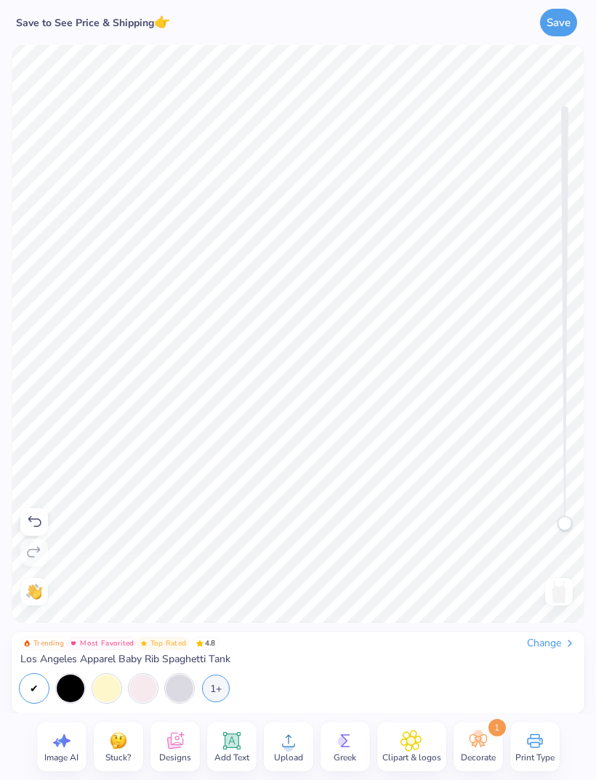
click at [20, 25] on div "Save to See Price & Shipping 👉" at bounding box center [93, 22] width 163 height 19
click at [483, 744] on icon at bounding box center [478, 740] width 17 height 13
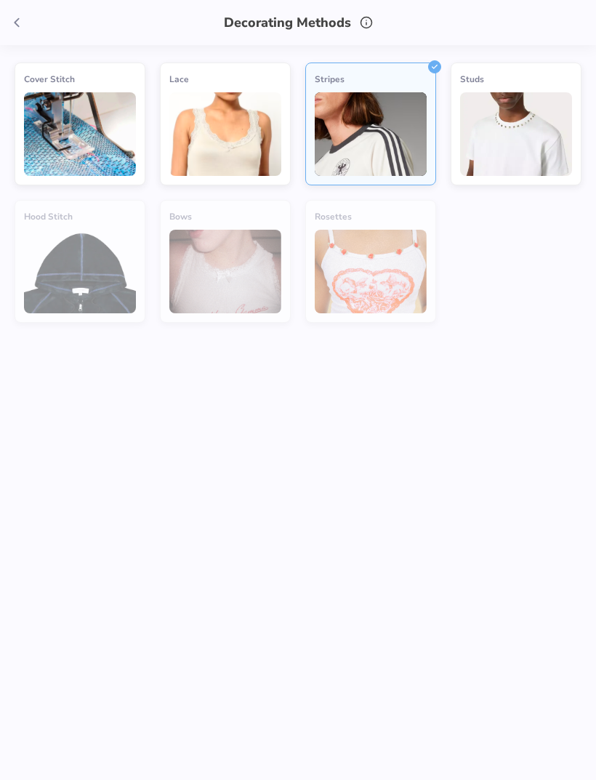
click at [427, 123] on div "Stripes" at bounding box center [370, 124] width 131 height 123
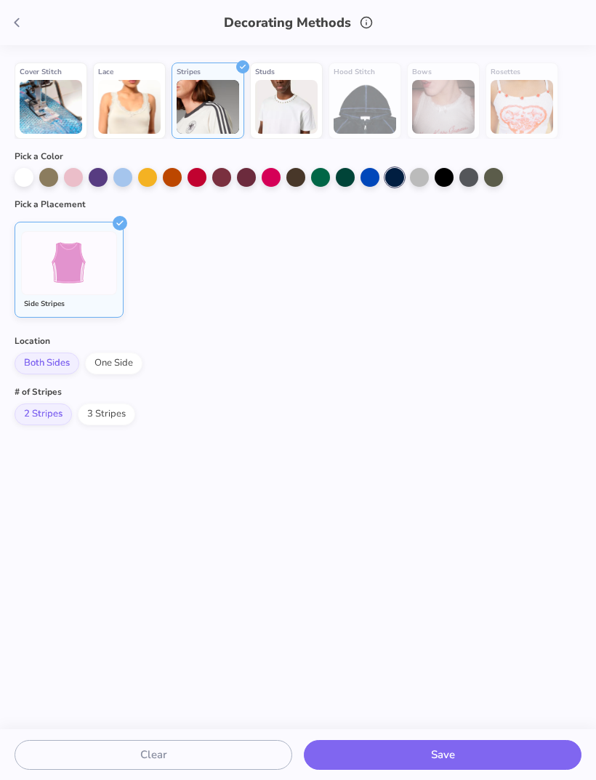
click at [471, 753] on button "Save" at bounding box center [443, 755] width 278 height 30
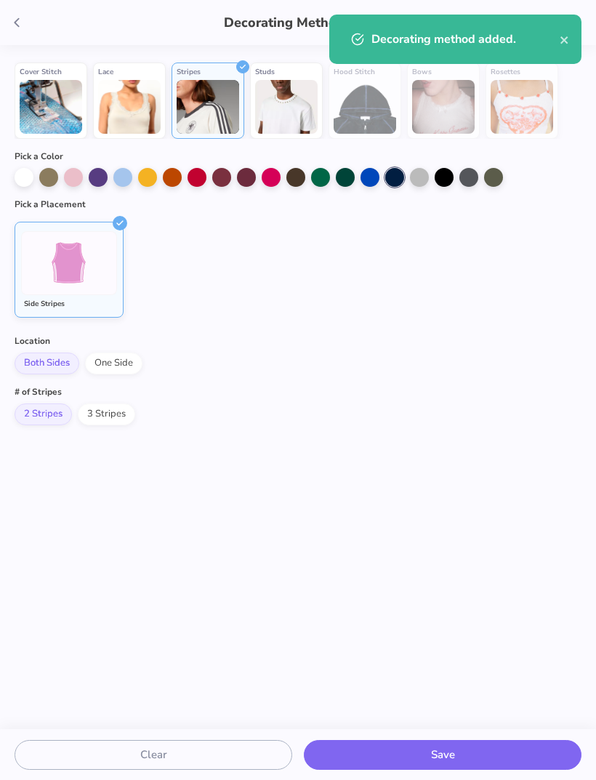
click at [566, 21] on div "Decorating method added." at bounding box center [455, 39] width 252 height 49
click at [559, 49] on div "Decorating method added." at bounding box center [455, 39] width 252 height 49
click at [27, 11] on div "Decorating Methods" at bounding box center [298, 22] width 596 height 45
click at [16, 12] on span at bounding box center [17, 23] width 22 height 22
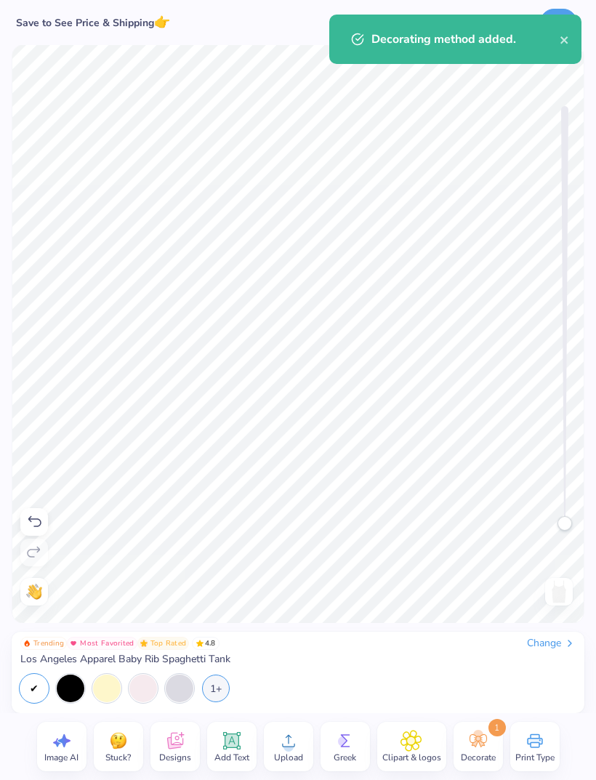
click at [16, 12] on div "Save to See Price & Shipping 👉" at bounding box center [93, 22] width 163 height 45
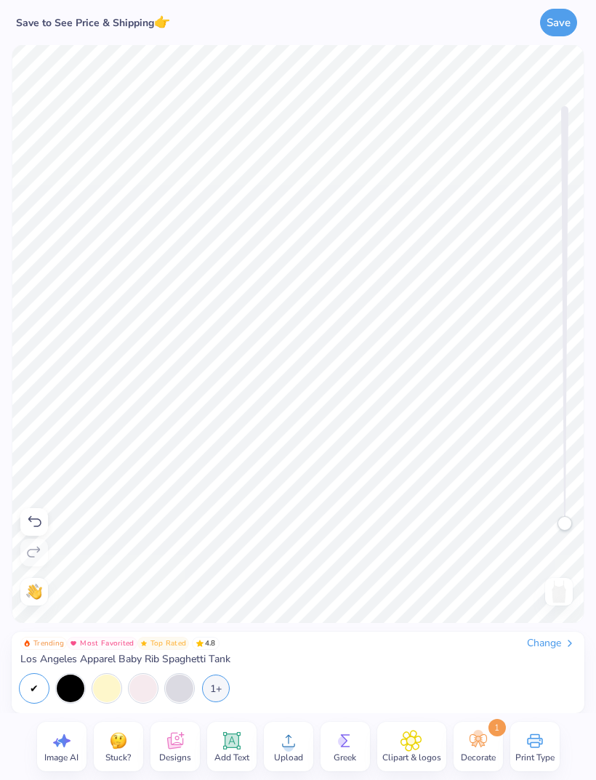
click at [546, 64] on div "Decorating method added." at bounding box center [455, 88] width 252 height 49
click at [552, 20] on button "Save" at bounding box center [558, 23] width 37 height 28
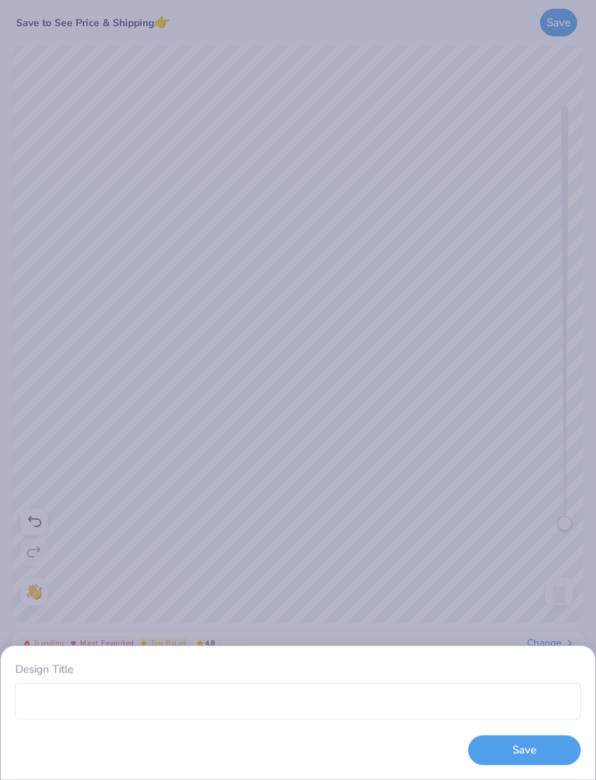
click at [486, 297] on div "Design Title Save" at bounding box center [298, 390] width 596 height 780
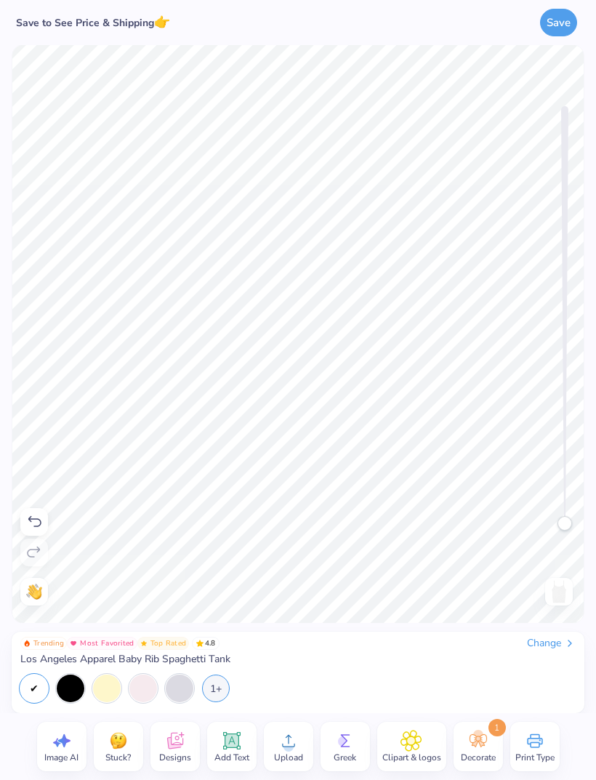
click at [573, 20] on button "Save" at bounding box center [558, 23] width 37 height 28
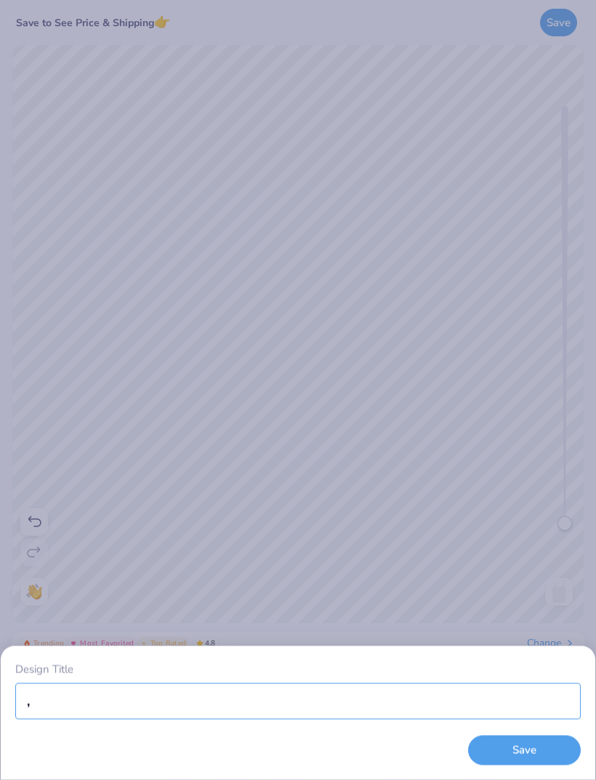
type input ","
click at [317, 712] on input "Design Title" at bounding box center [298, 701] width 566 height 36
click at [549, 312] on div "Design Title Save" at bounding box center [298, 390] width 596 height 780
